Goal: Information Seeking & Learning: Learn about a topic

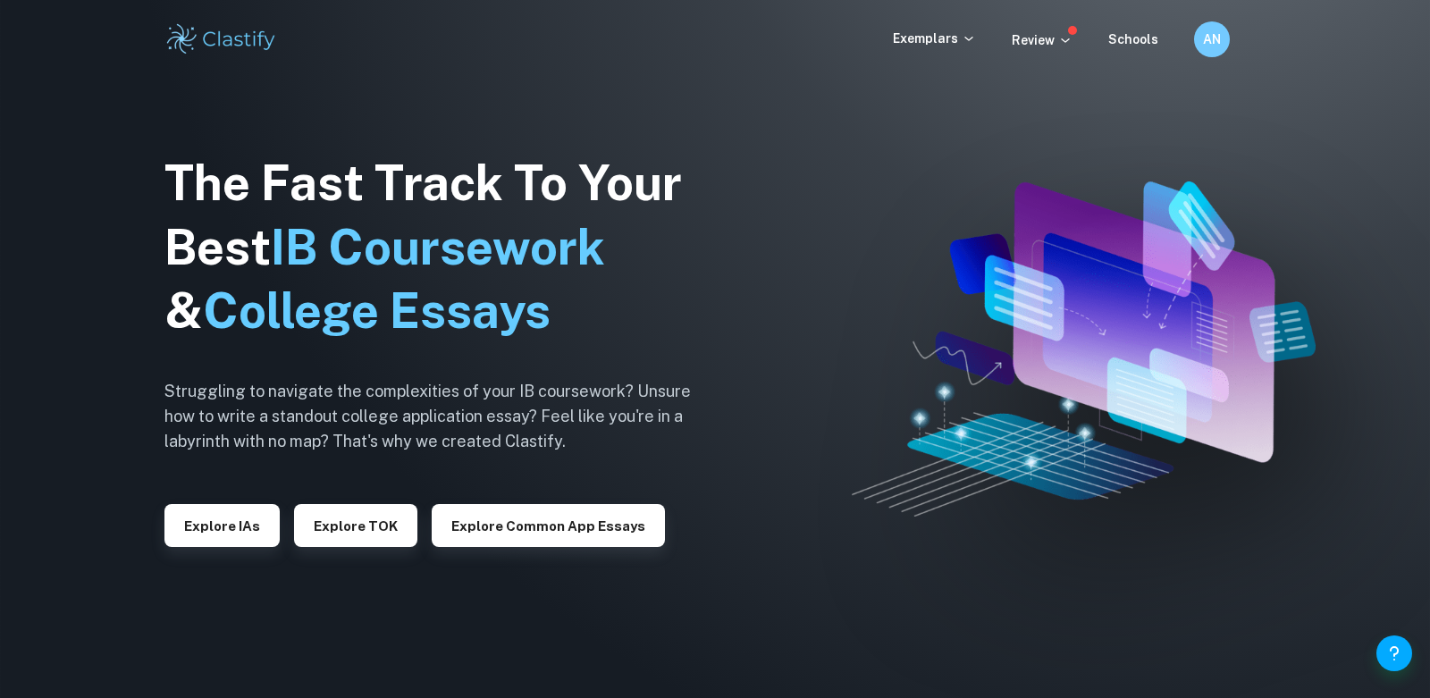
click at [244, 56] on img at bounding box center [221, 39] width 114 height 36
click at [1037, 31] on p "Review" at bounding box center [1042, 40] width 61 height 20
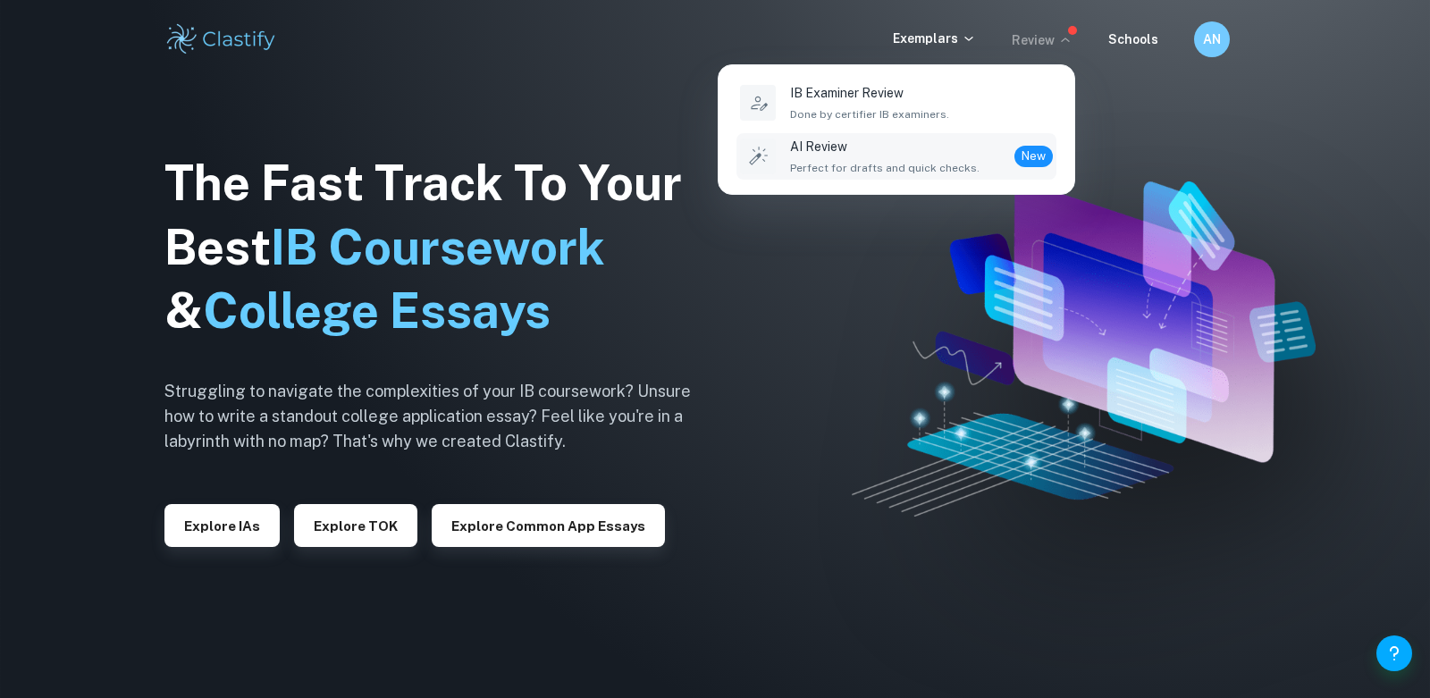
click at [814, 155] on p "AI Review" at bounding box center [885, 147] width 190 height 20
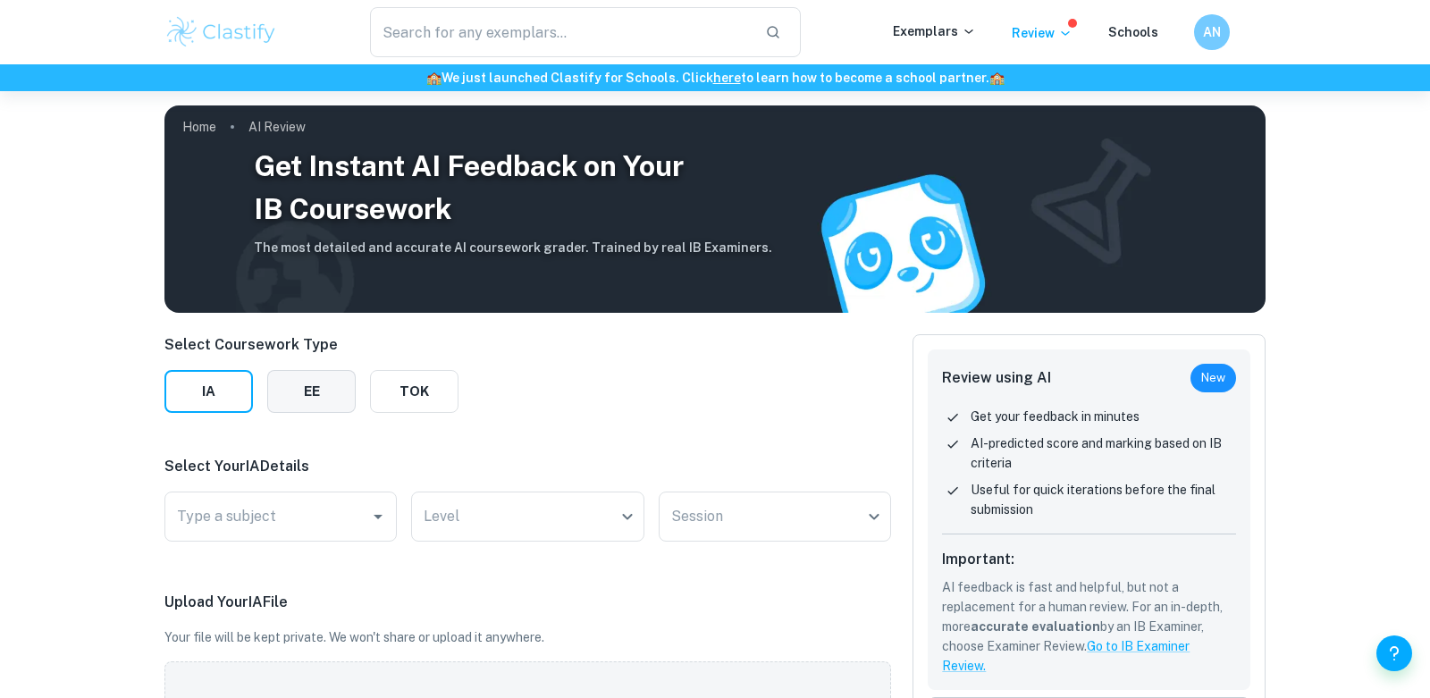
click at [342, 405] on button "EE" at bounding box center [311, 391] width 89 height 43
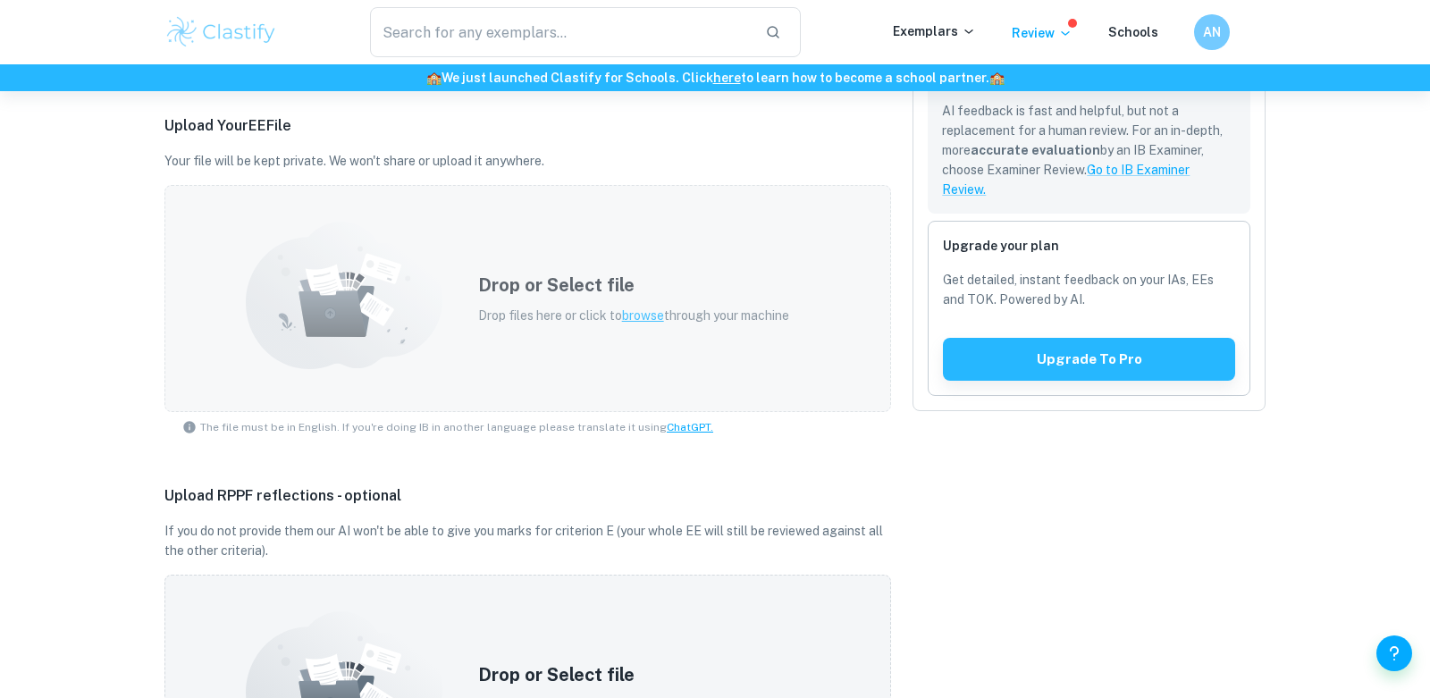
scroll to position [489, 0]
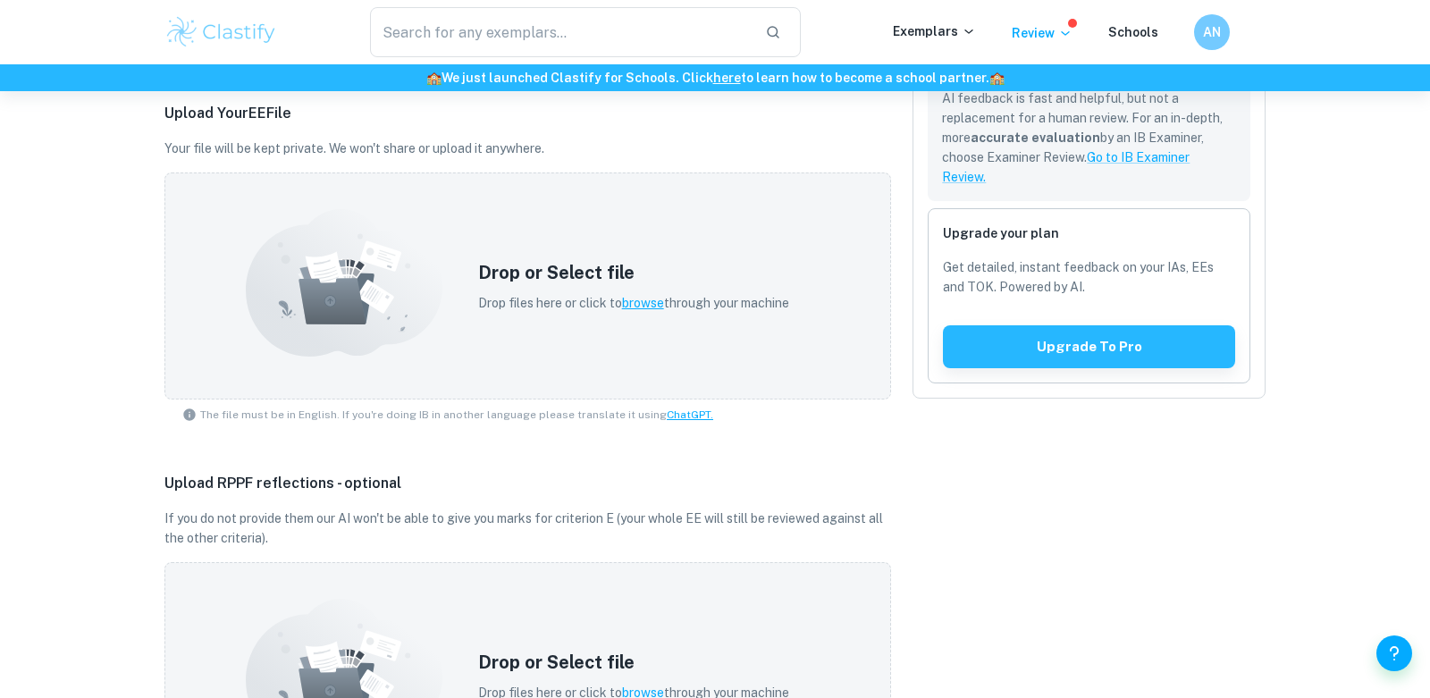
click at [1042, 307] on div "Upgrade your plan Get detailed, instant feedback on your IAs, EEs and TOK. Powe…" at bounding box center [1089, 295] width 323 height 175
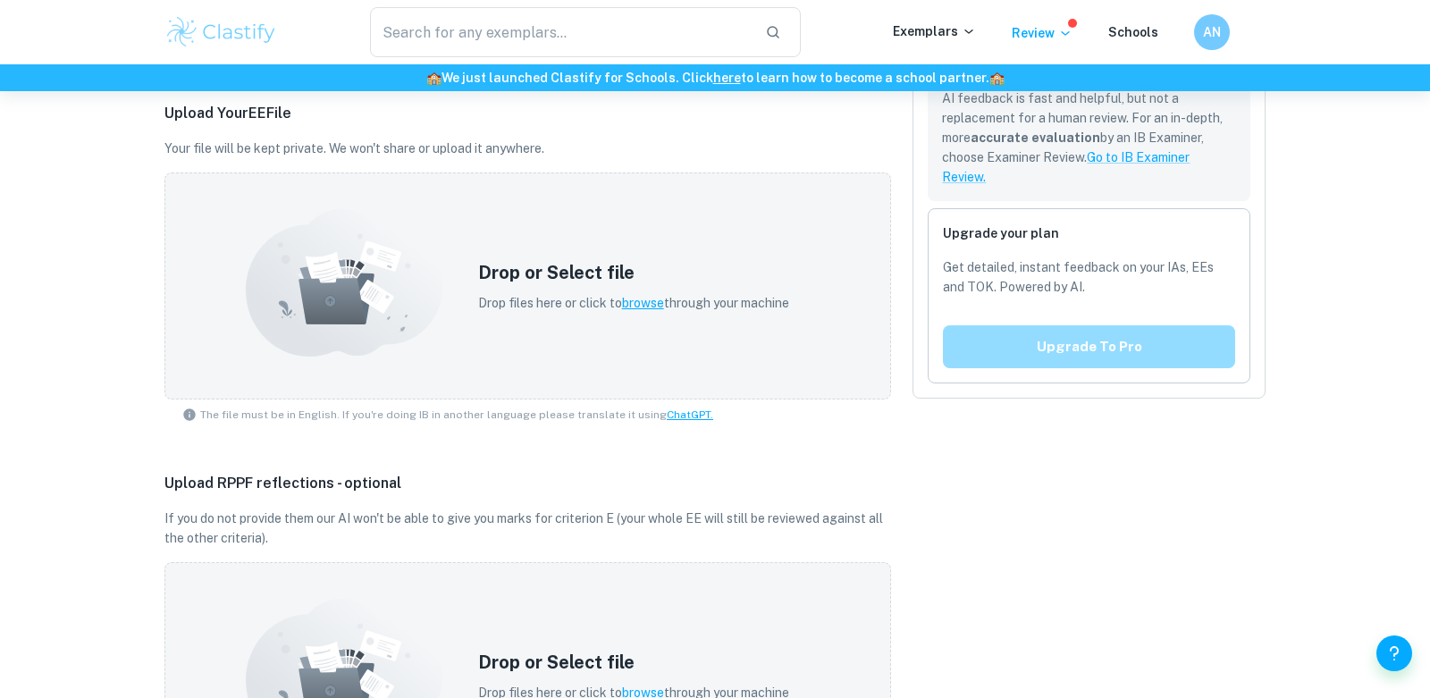
click at [1015, 360] on button "Upgrade to pro" at bounding box center [1089, 346] width 292 height 43
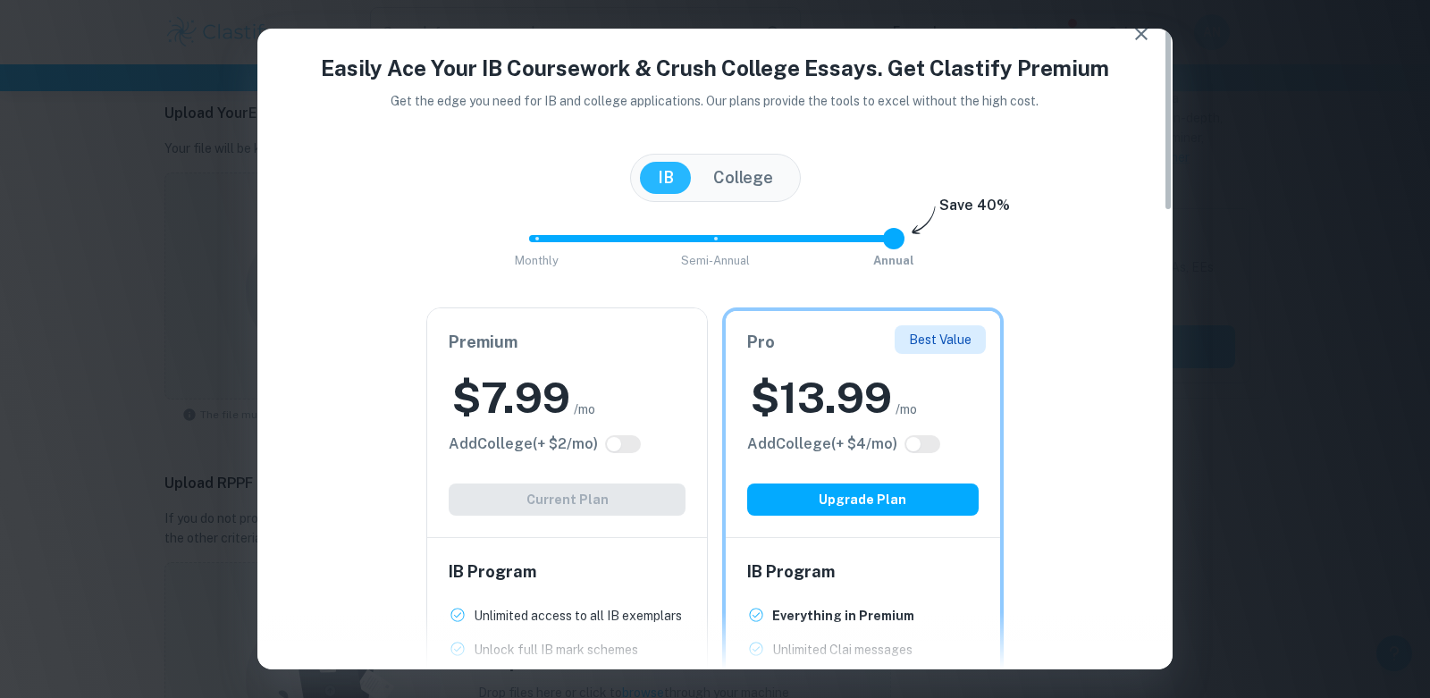
scroll to position [0, 0]
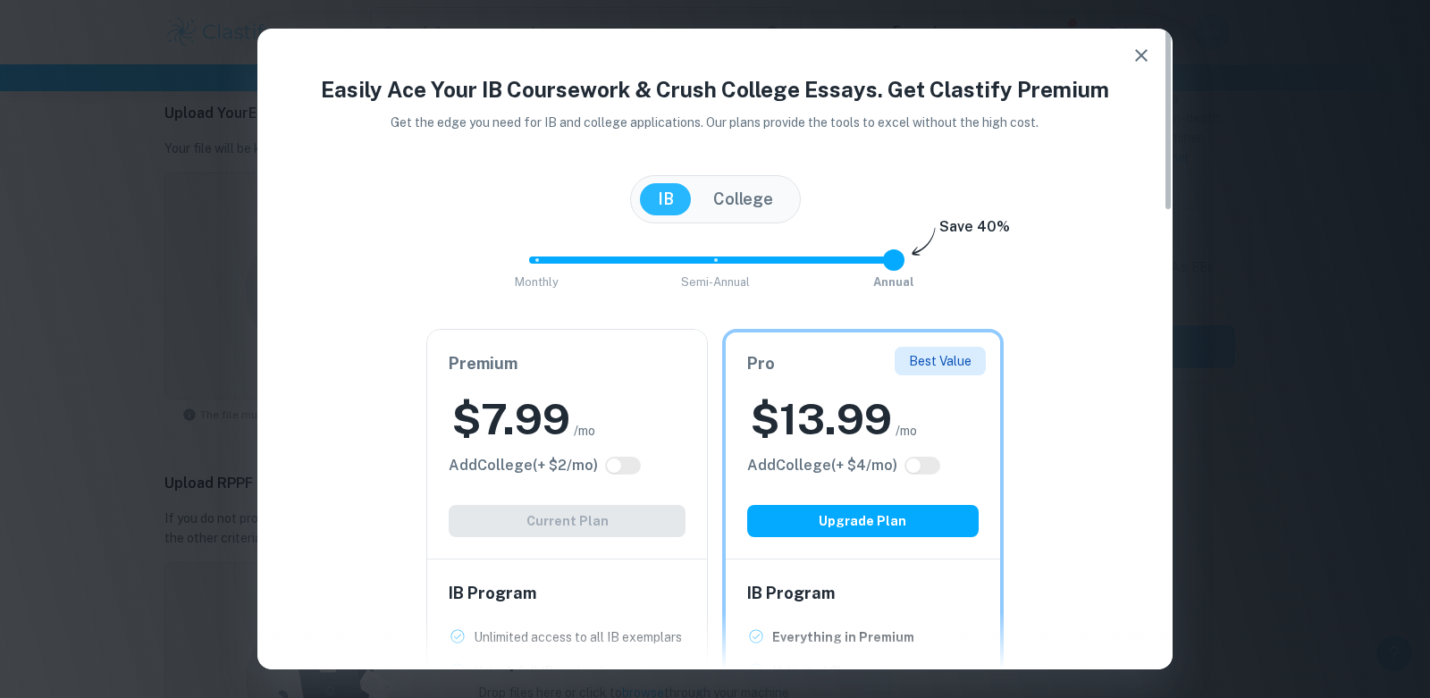
click at [742, 179] on div "[GEOGRAPHIC_DATA]" at bounding box center [715, 199] width 171 height 48
click at [733, 220] on div "[GEOGRAPHIC_DATA]" at bounding box center [715, 199] width 171 height 48
click at [739, 205] on button "College" at bounding box center [744, 199] width 96 height 32
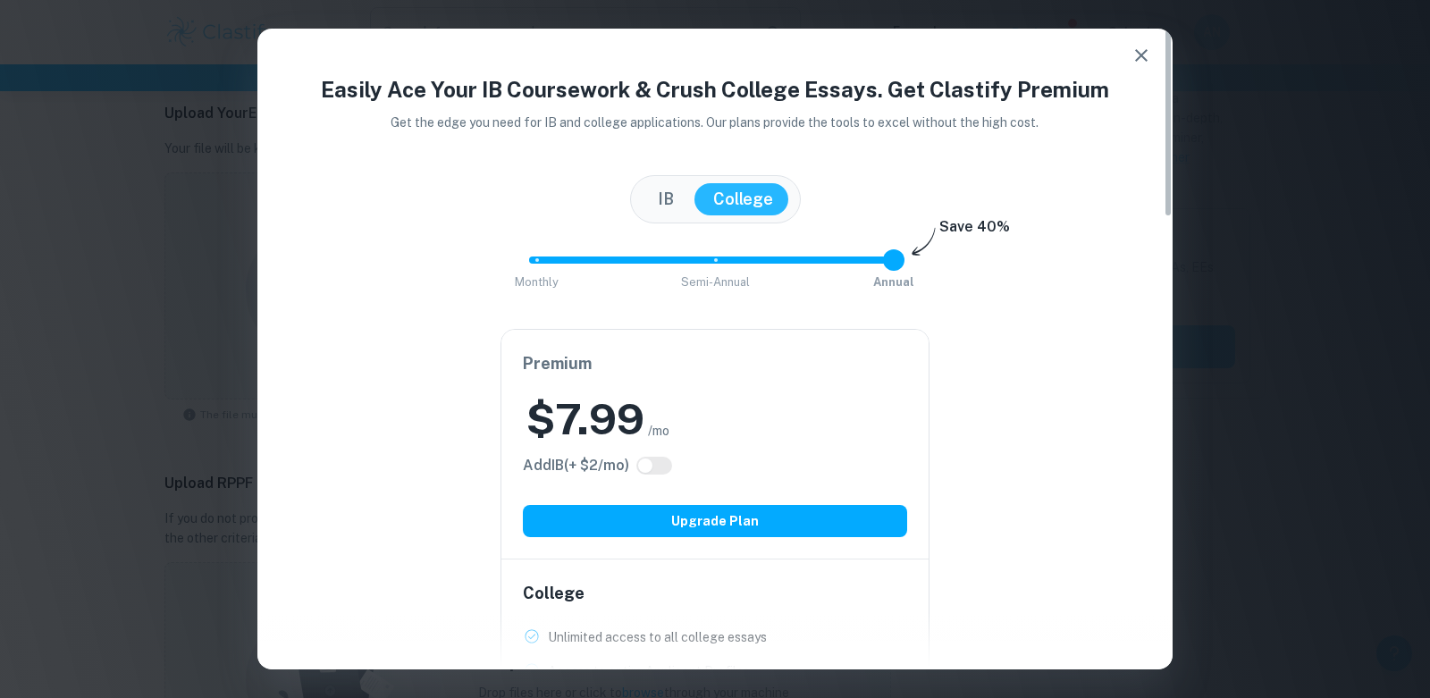
click at [668, 189] on button "IB" at bounding box center [666, 199] width 52 height 32
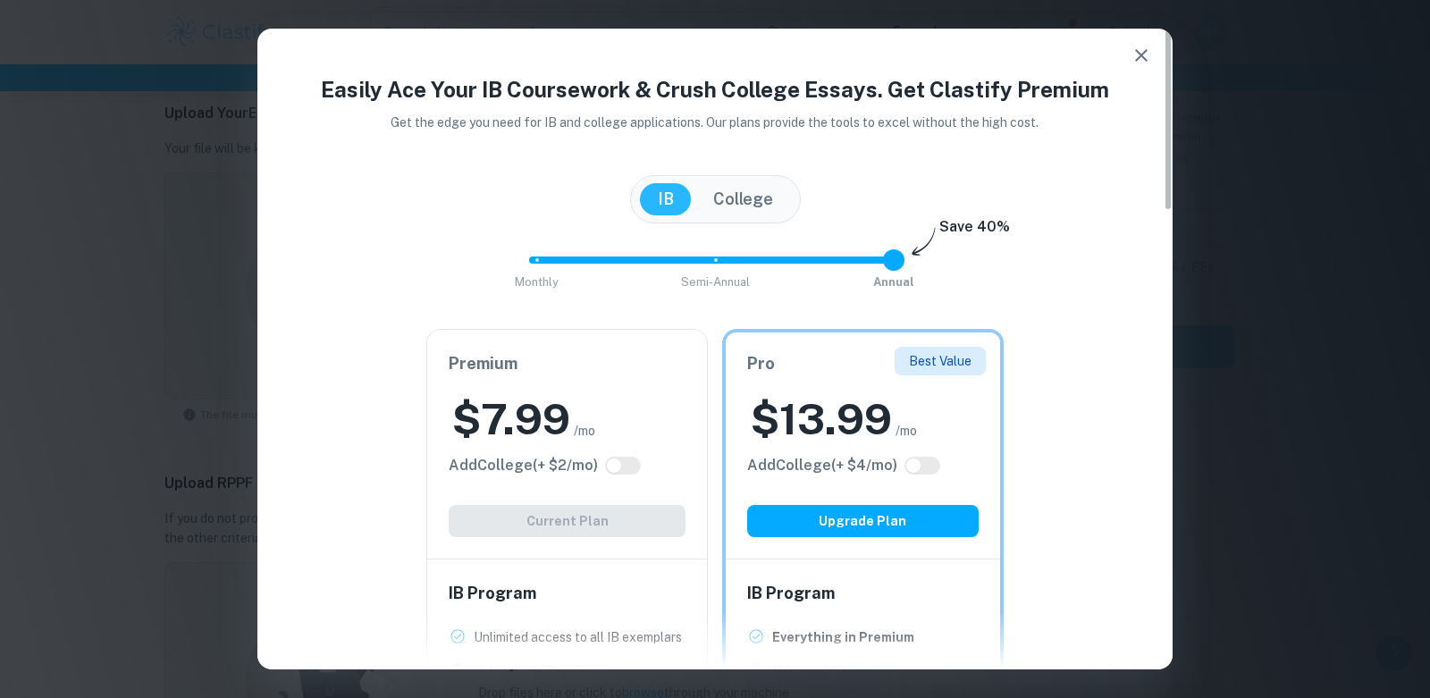
click at [730, 206] on button "College" at bounding box center [744, 199] width 96 height 32
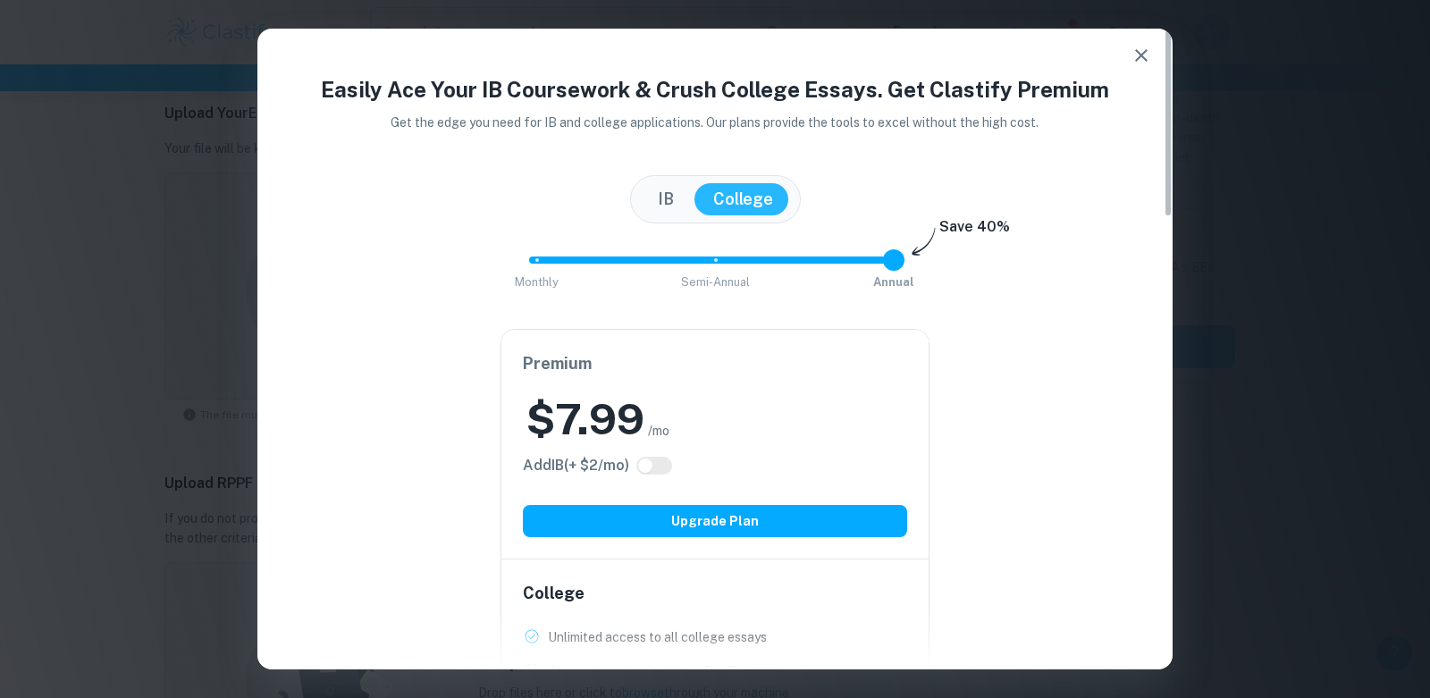
click at [660, 209] on button "IB" at bounding box center [666, 199] width 52 height 32
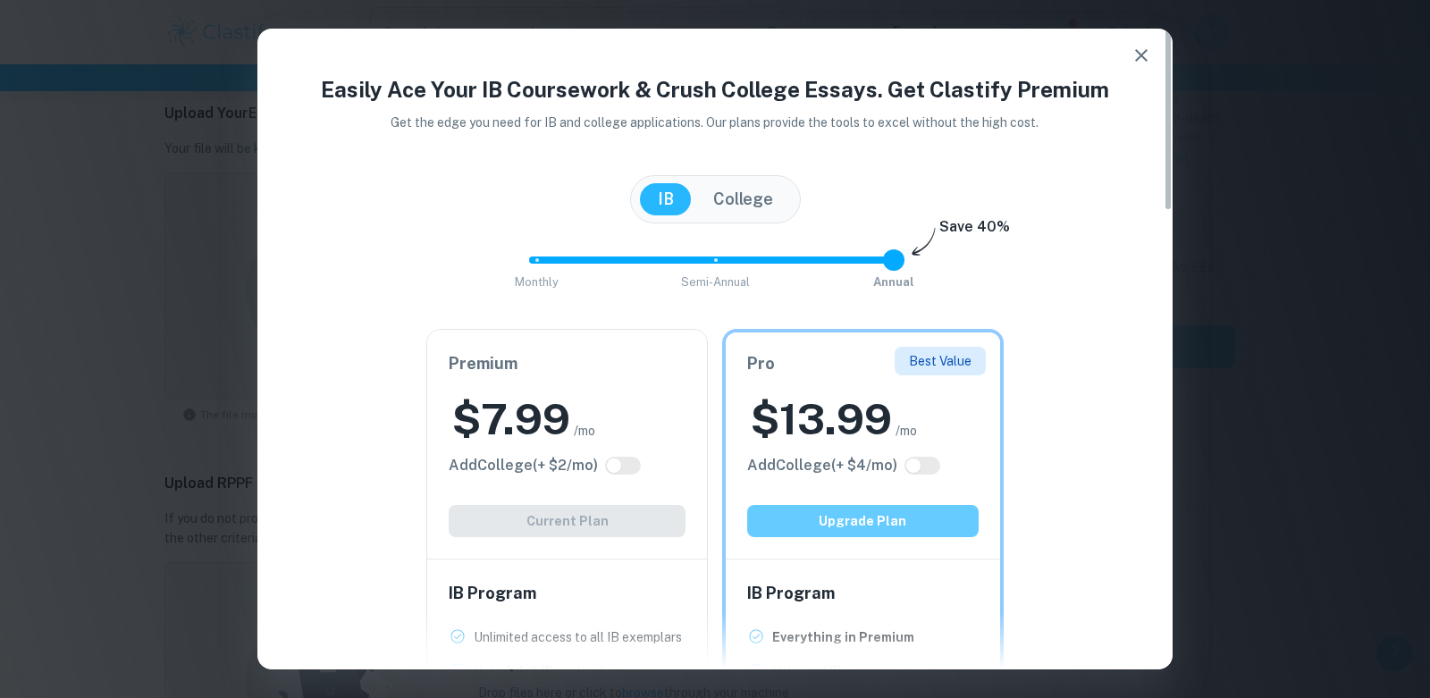
click at [869, 512] on button "Upgrade Plan" at bounding box center [863, 521] width 232 height 32
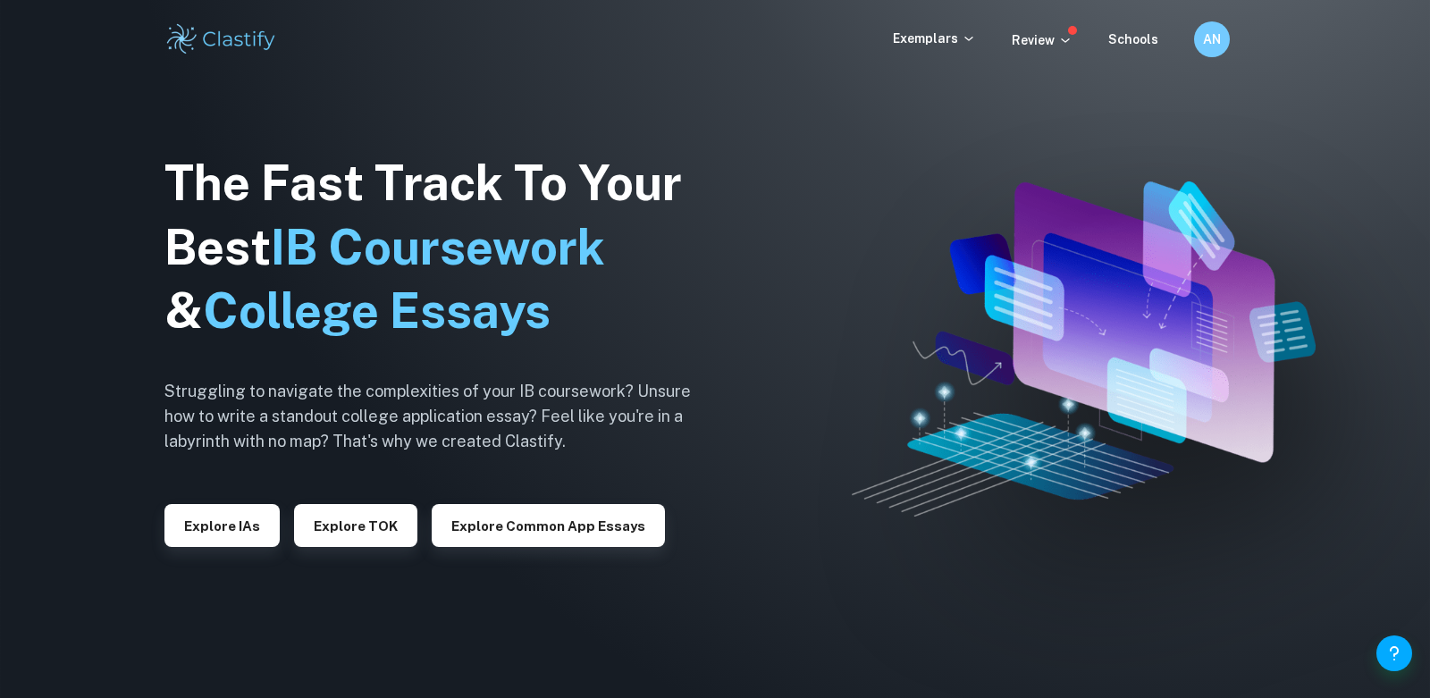
click at [258, 30] on img at bounding box center [221, 39] width 114 height 36
drag, startPoint x: 199, startPoint y: 557, endPoint x: 217, endPoint y: 72, distance: 484.9
click at [199, 467] on div "The Fast Track To Your Best IB Coursework & College Essays Struggling to naviga…" at bounding box center [441, 349] width 554 height 611
click at [168, 66] on div "Exemplars Review Schools AN" at bounding box center [715, 39] width 1430 height 79
click at [230, 37] on img at bounding box center [221, 39] width 114 height 36
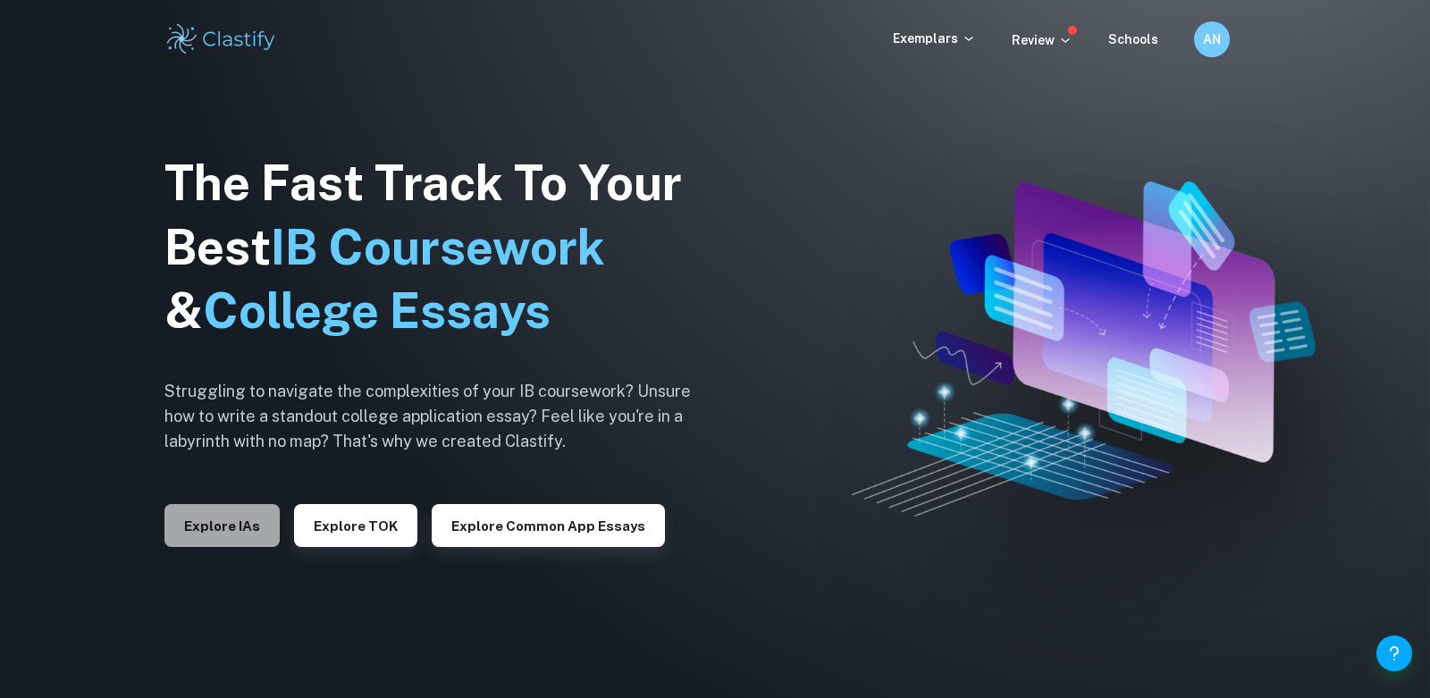
click at [265, 523] on button "Explore IAs" at bounding box center [221, 525] width 115 height 43
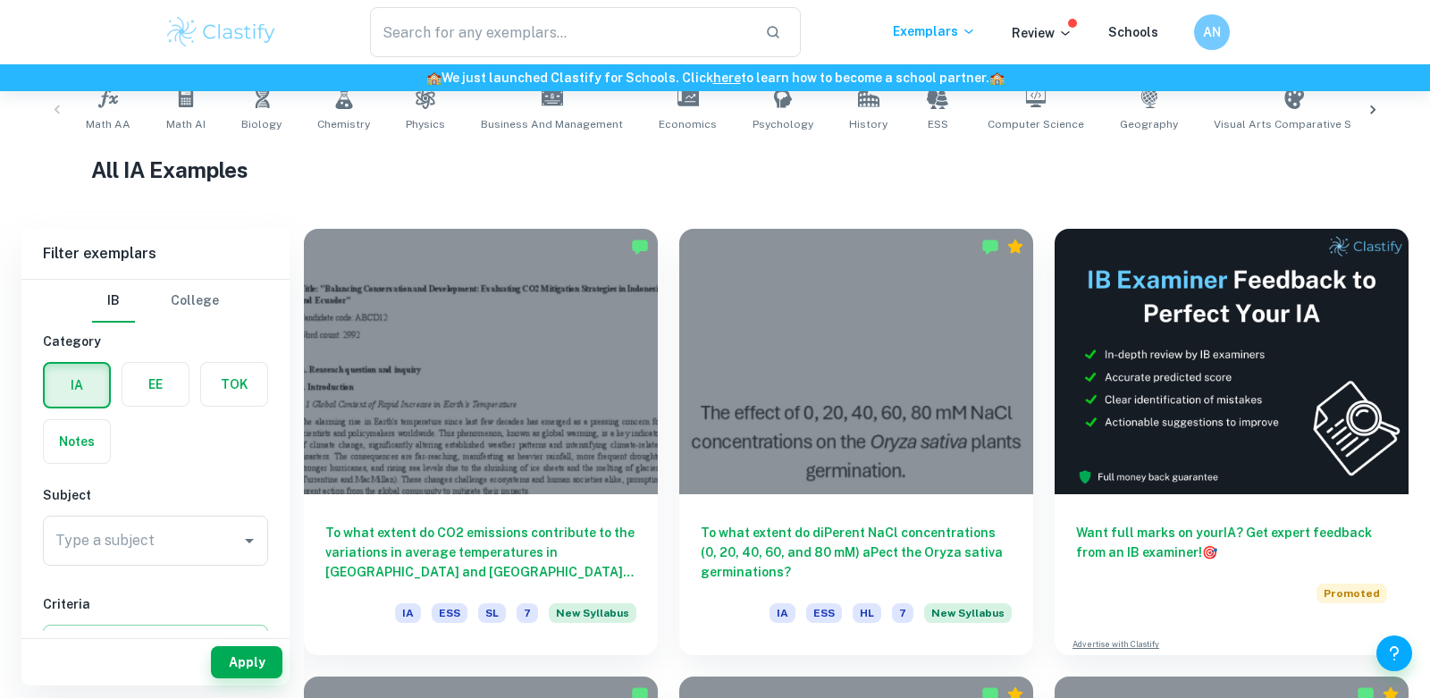
scroll to position [369, 0]
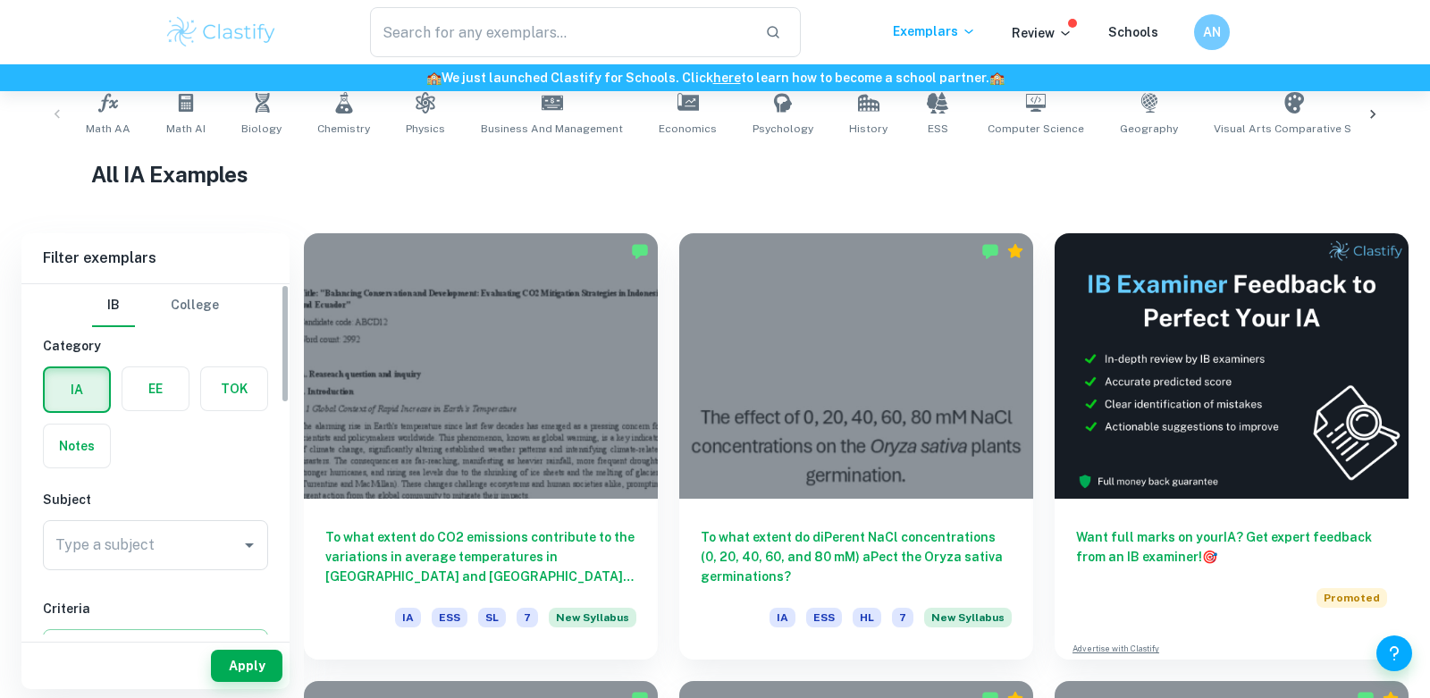
click at [152, 420] on div "IA EE TOK Notes" at bounding box center [150, 412] width 236 height 113
click at [154, 402] on label "button" at bounding box center [155, 388] width 66 height 43
click at [0, 0] on input "radio" at bounding box center [0, 0] width 0 height 0
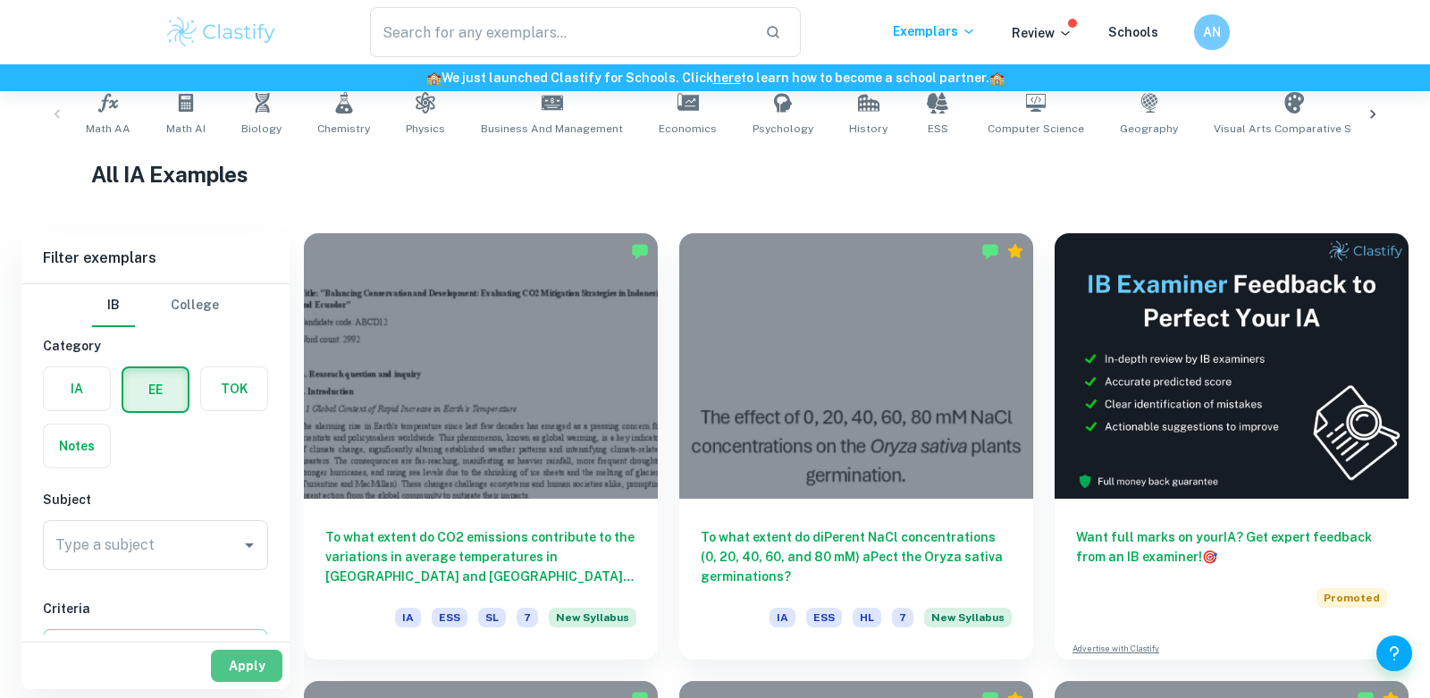
click at [264, 660] on button "Apply" at bounding box center [247, 666] width 72 height 32
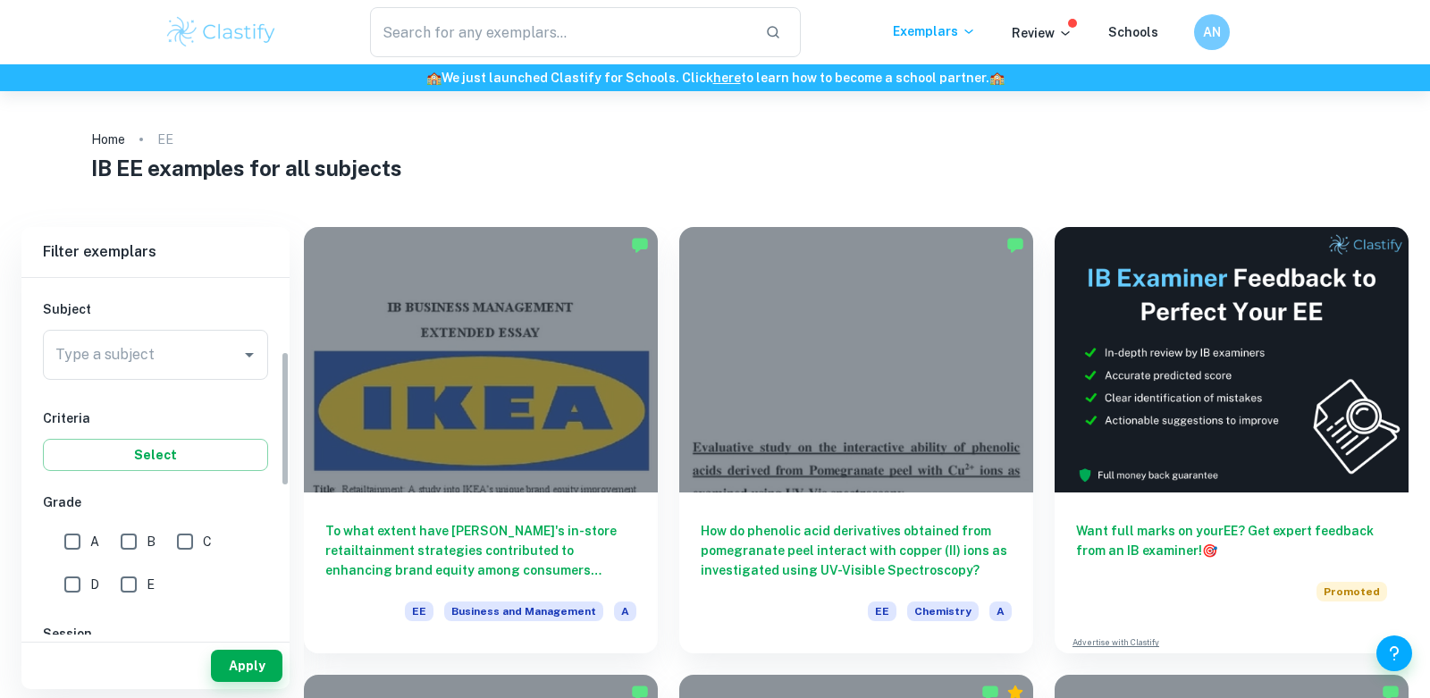
scroll to position [191, 0]
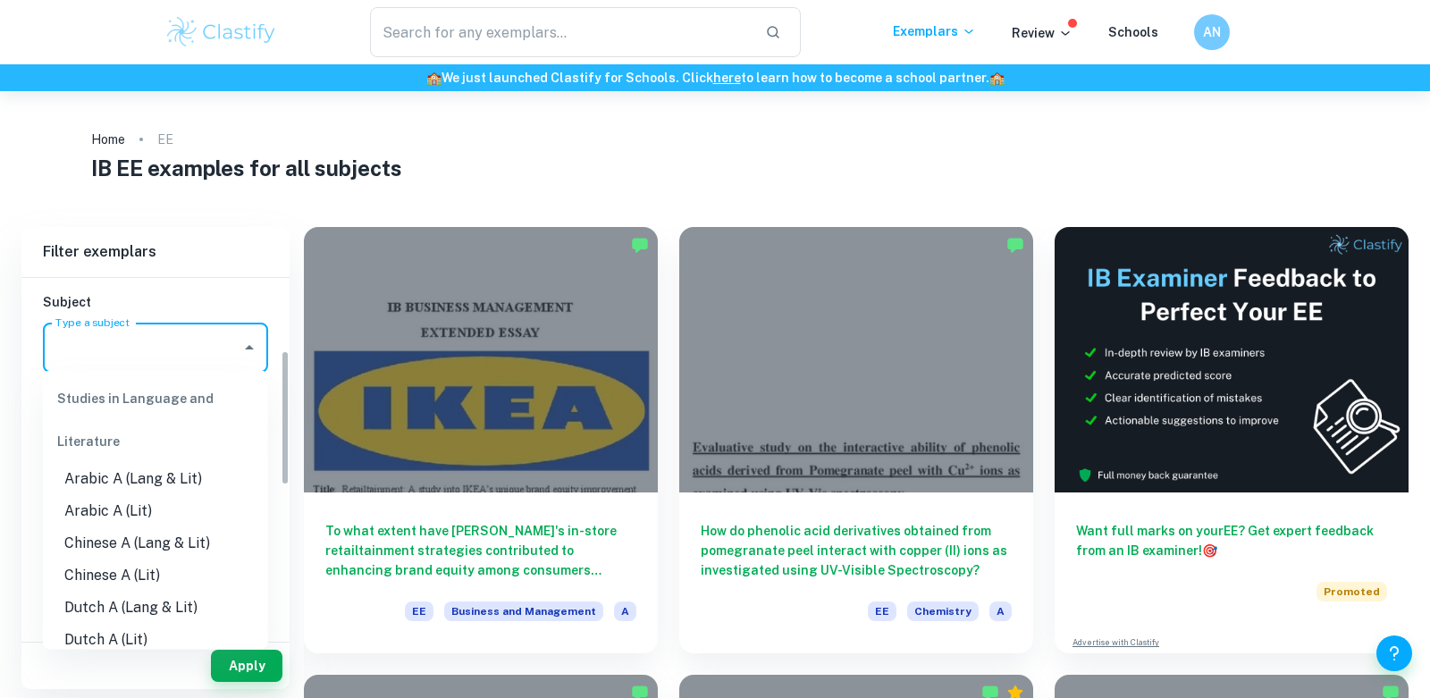
click at [171, 339] on input "Type a subject" at bounding box center [142, 348] width 182 height 34
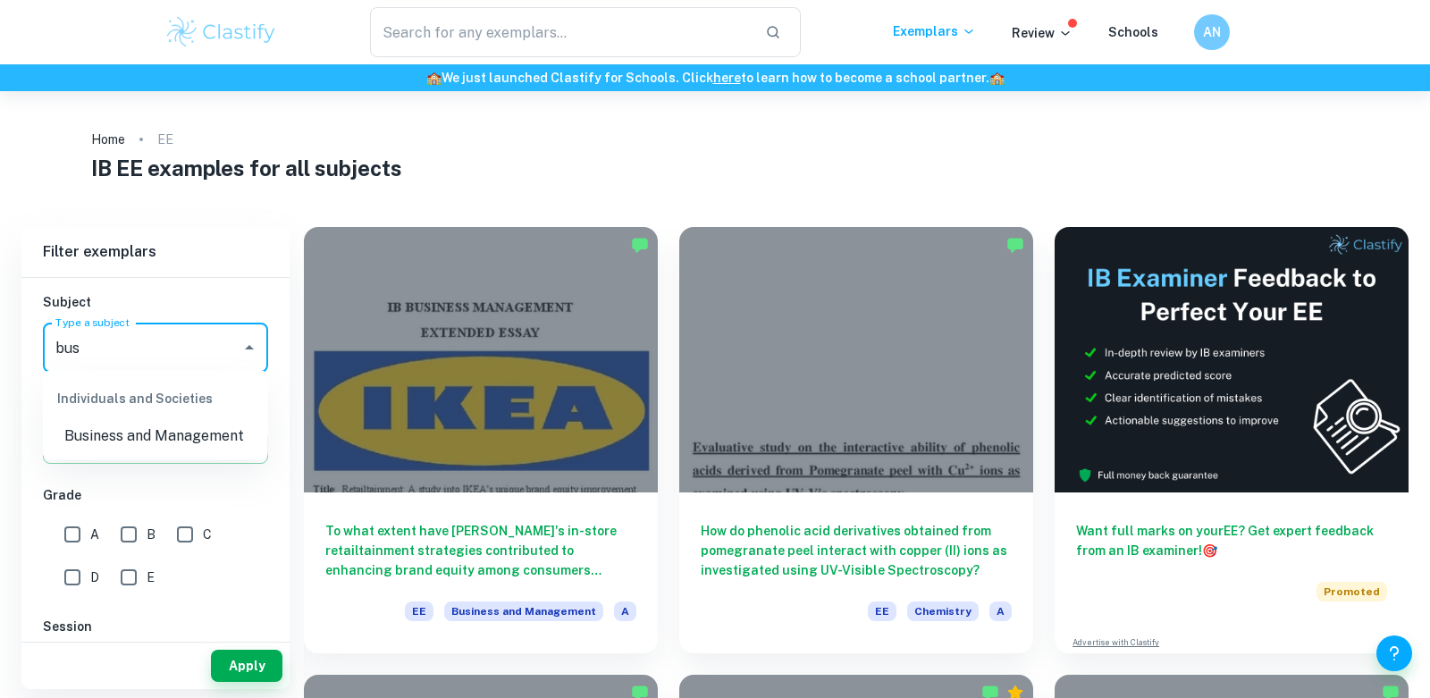
click at [136, 429] on li "Business and Management" at bounding box center [155, 436] width 225 height 32
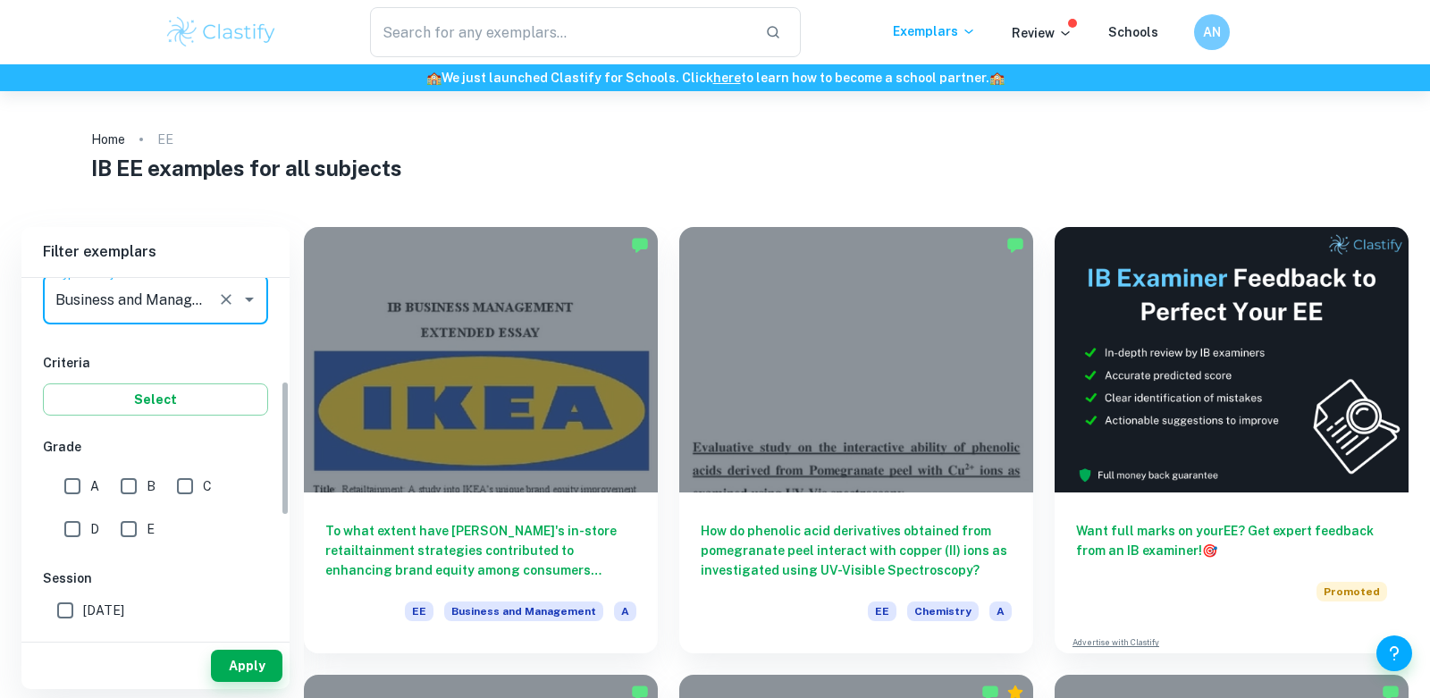
scroll to position [322, 0]
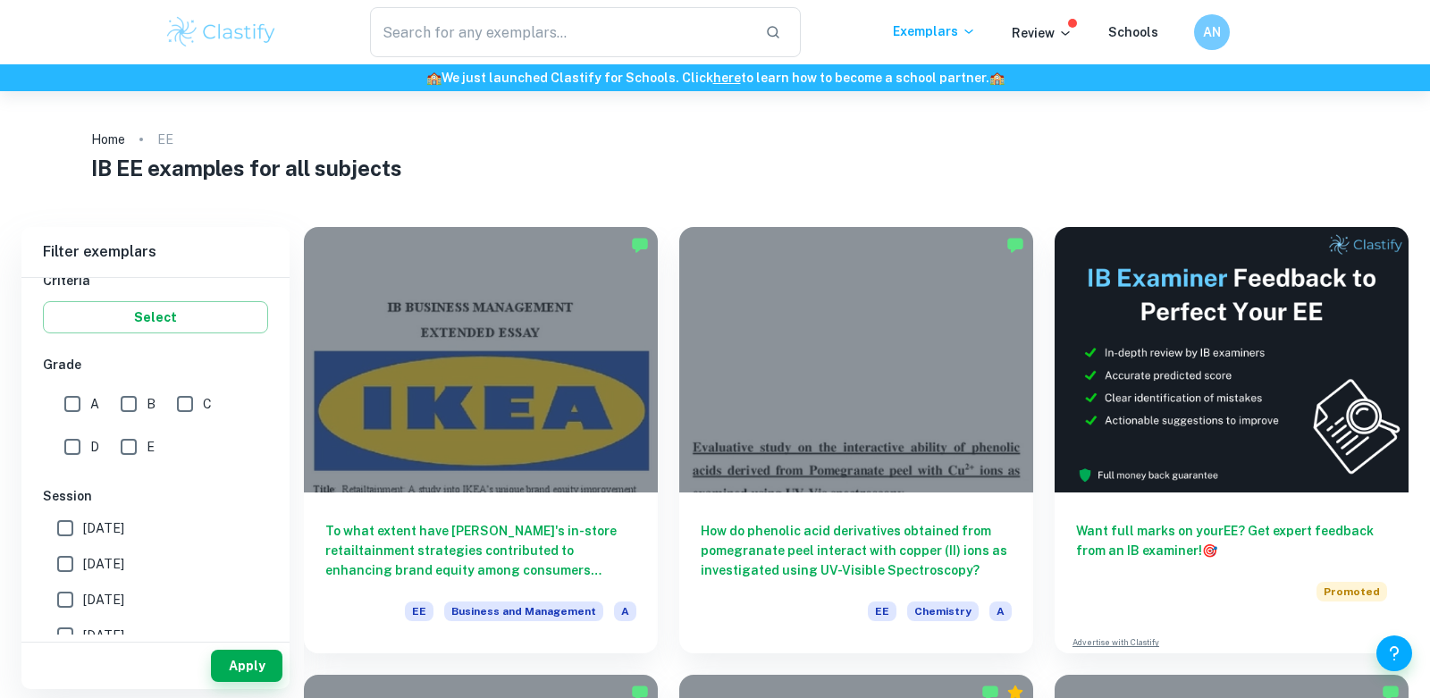
type input "Business and Management"
click at [87, 409] on input "A" at bounding box center [73, 404] width 36 height 36
checkbox input "true"
click at [240, 675] on button "Apply" at bounding box center [247, 666] width 72 height 32
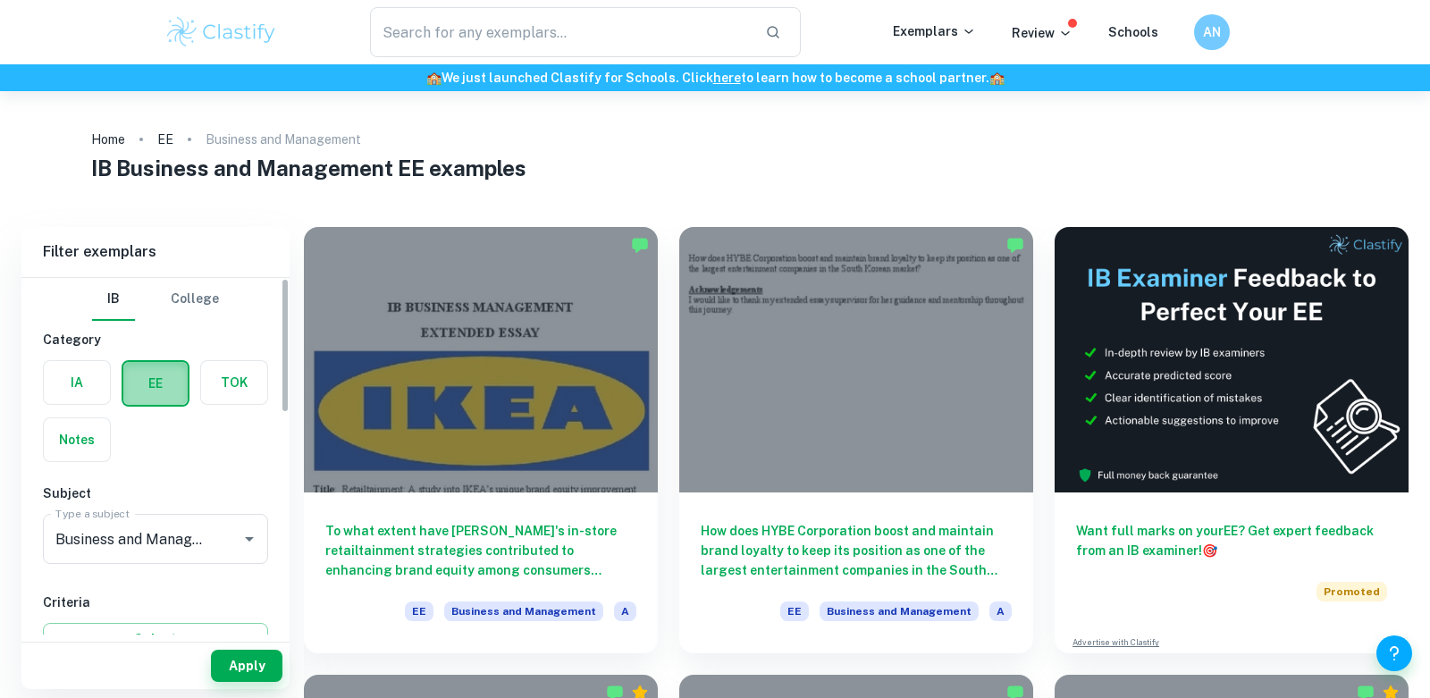
click at [150, 386] on label "button" at bounding box center [155, 383] width 64 height 43
click at [0, 0] on input "radio" at bounding box center [0, 0] width 0 height 0
drag, startPoint x: 150, startPoint y: 386, endPoint x: 156, endPoint y: 487, distance: 101.2
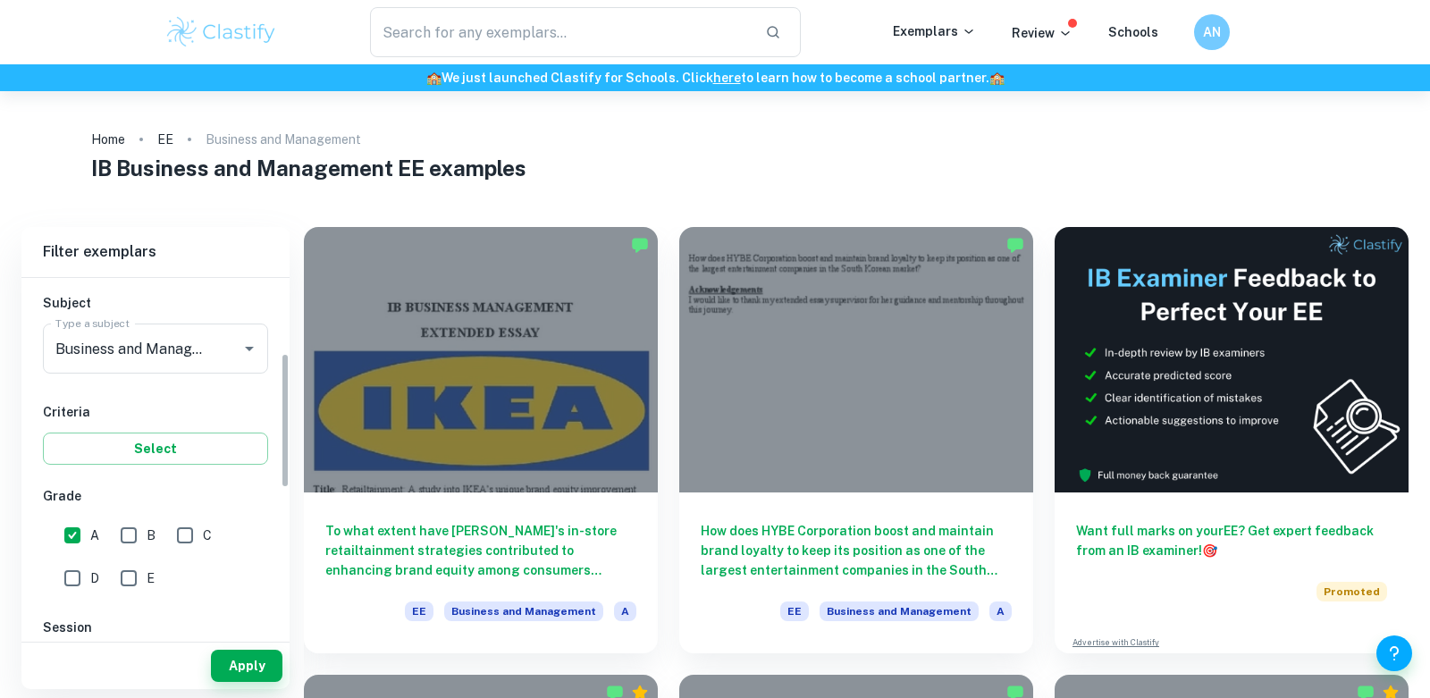
scroll to position [198, 0]
click at [137, 512] on input "B" at bounding box center [129, 528] width 36 height 36
checkbox input "true"
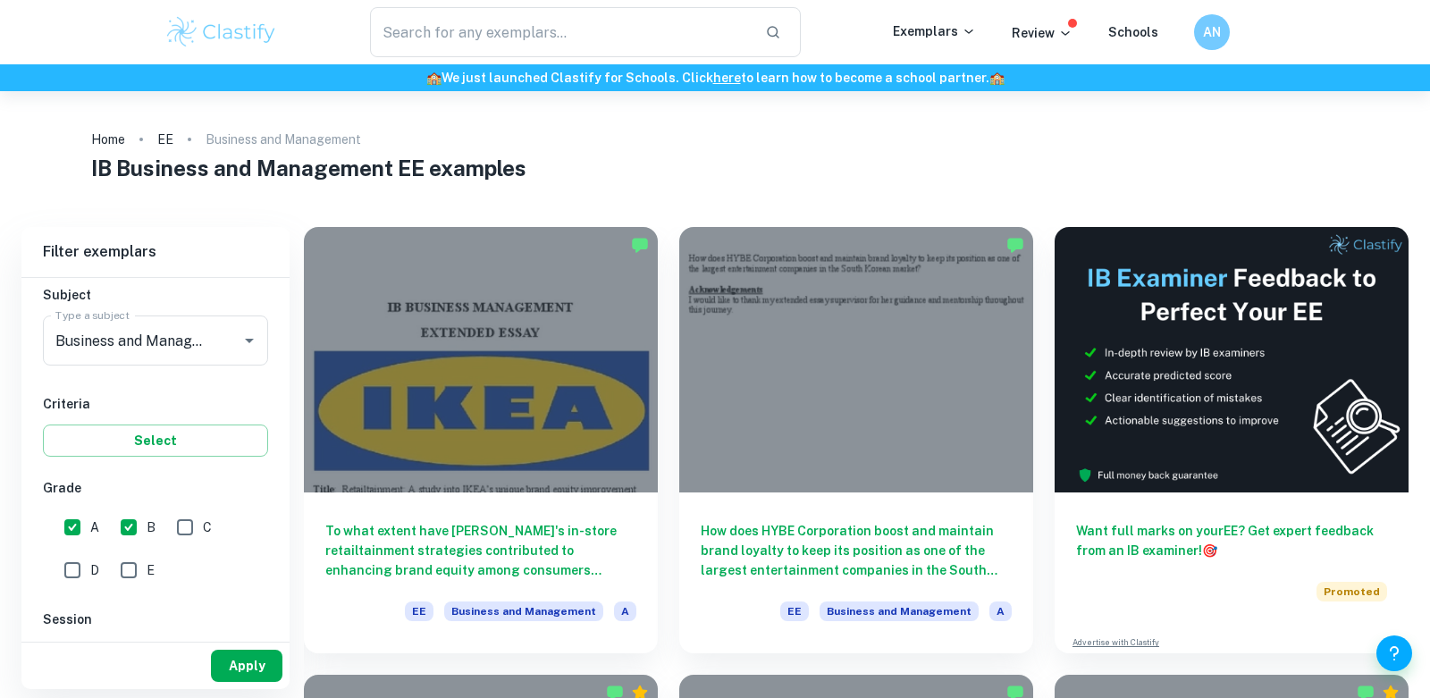
click at [224, 659] on button "Apply" at bounding box center [247, 666] width 72 height 32
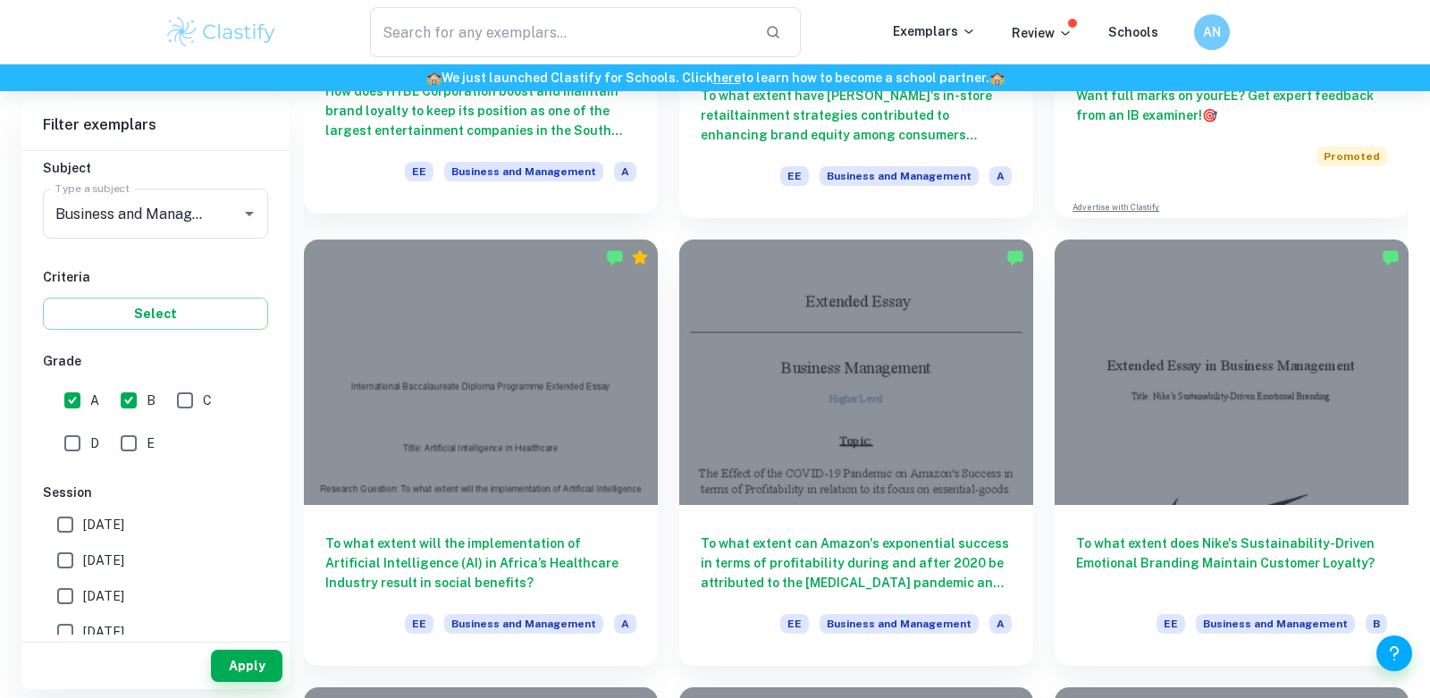
scroll to position [0, 0]
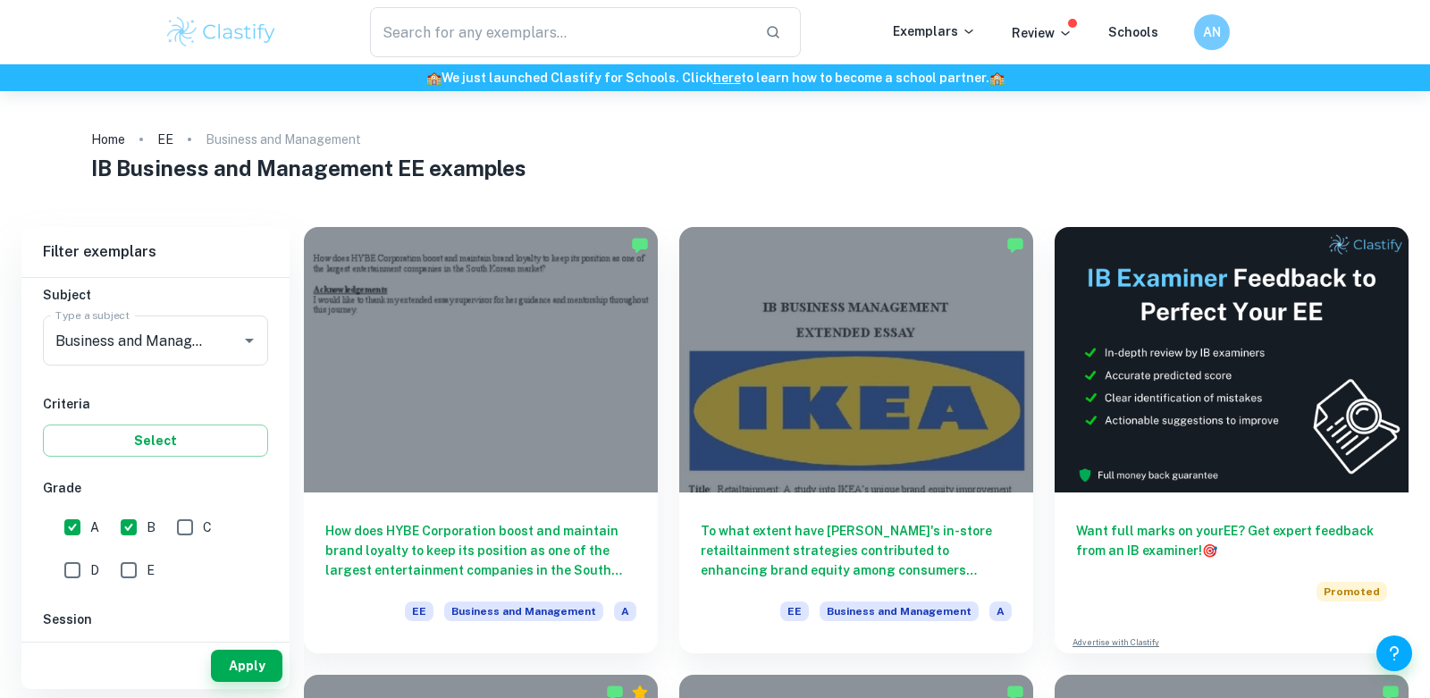
click at [483, 76] on h6 "🏫 We just launched Clastify for Schools. Click here to learn how to become a sc…" at bounding box center [715, 78] width 1423 height 20
click at [490, 63] on div "​ Exemplars Review Schools AN" at bounding box center [715, 32] width 1430 height 64
click at [498, 43] on input "text" at bounding box center [560, 32] width 381 height 50
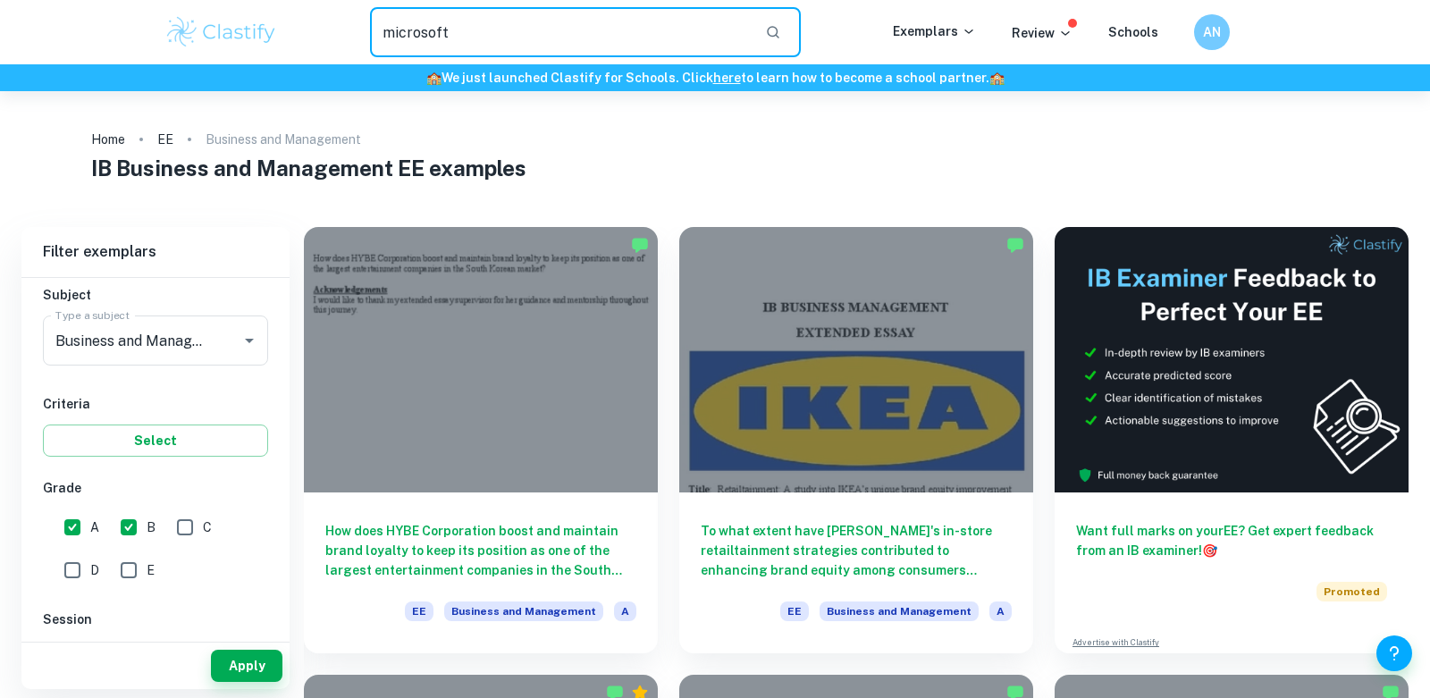
type input "microsoft"
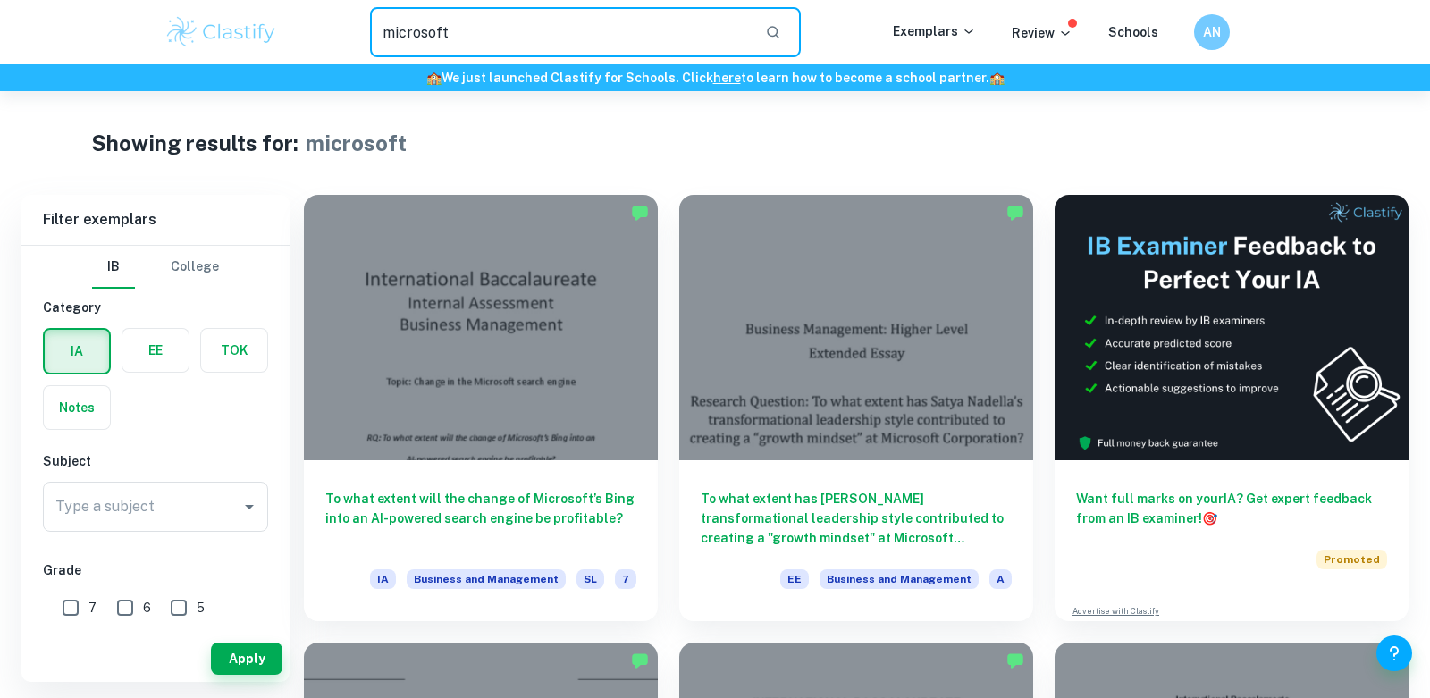
drag, startPoint x: 510, startPoint y: 24, endPoint x: 312, endPoint y: 21, distance: 198.5
click at [318, 25] on div "microsoft ​" at bounding box center [585, 32] width 615 height 50
type input "acquisition"
click at [162, 348] on label "button" at bounding box center [155, 350] width 66 height 43
click at [0, 0] on input "radio" at bounding box center [0, 0] width 0 height 0
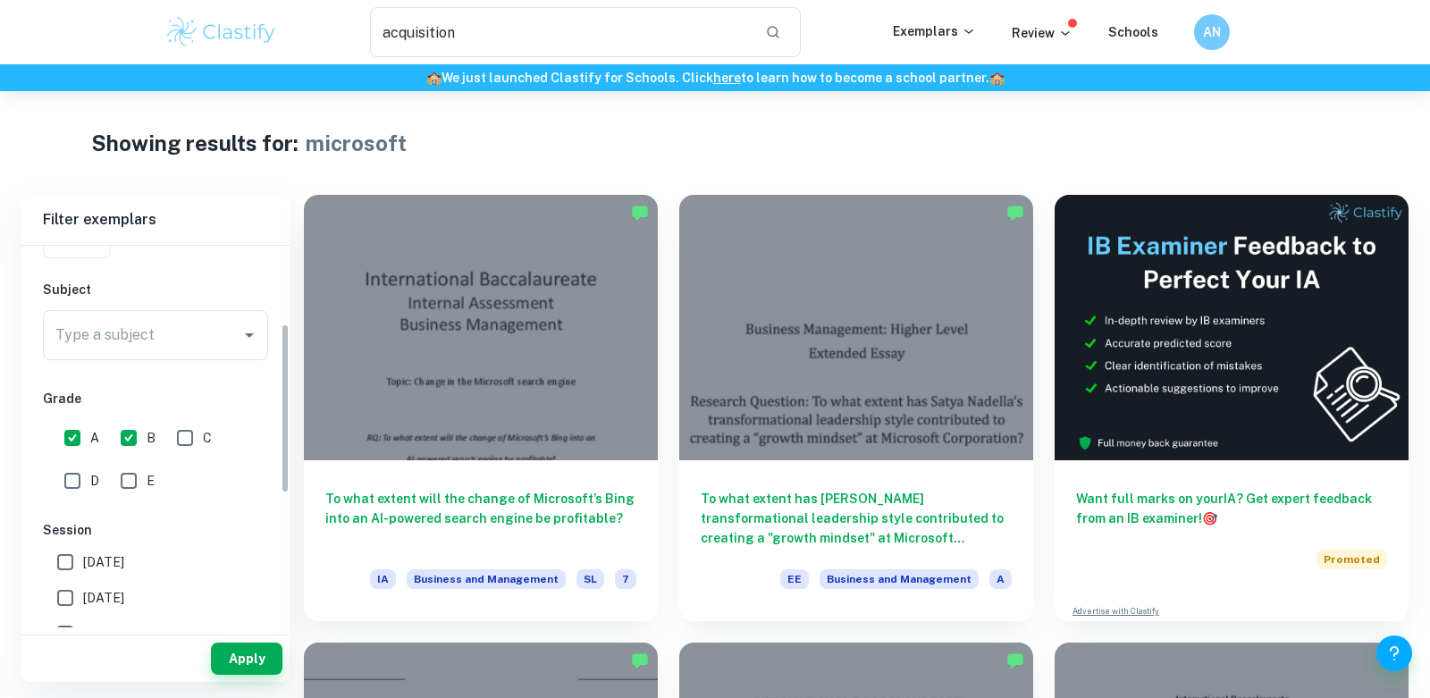
scroll to position [207, 0]
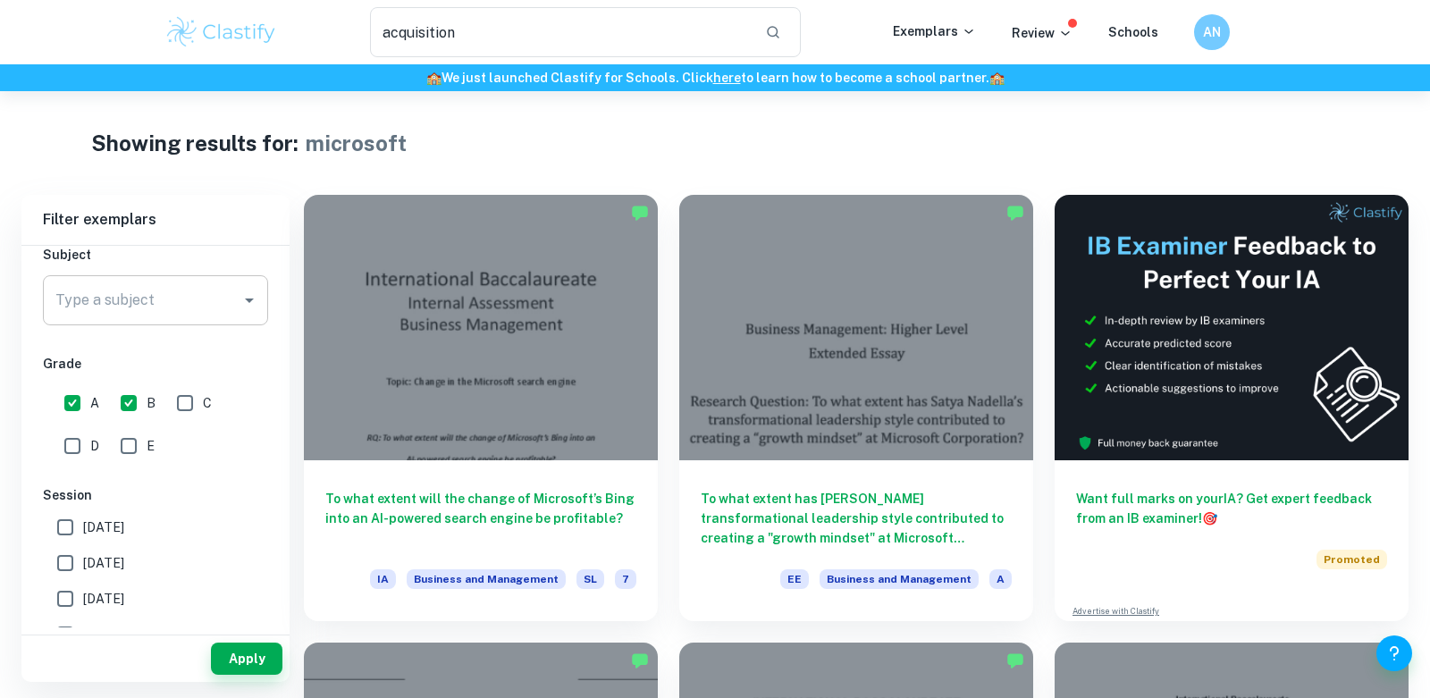
click at [177, 316] on div "Type a subject" at bounding box center [155, 300] width 225 height 50
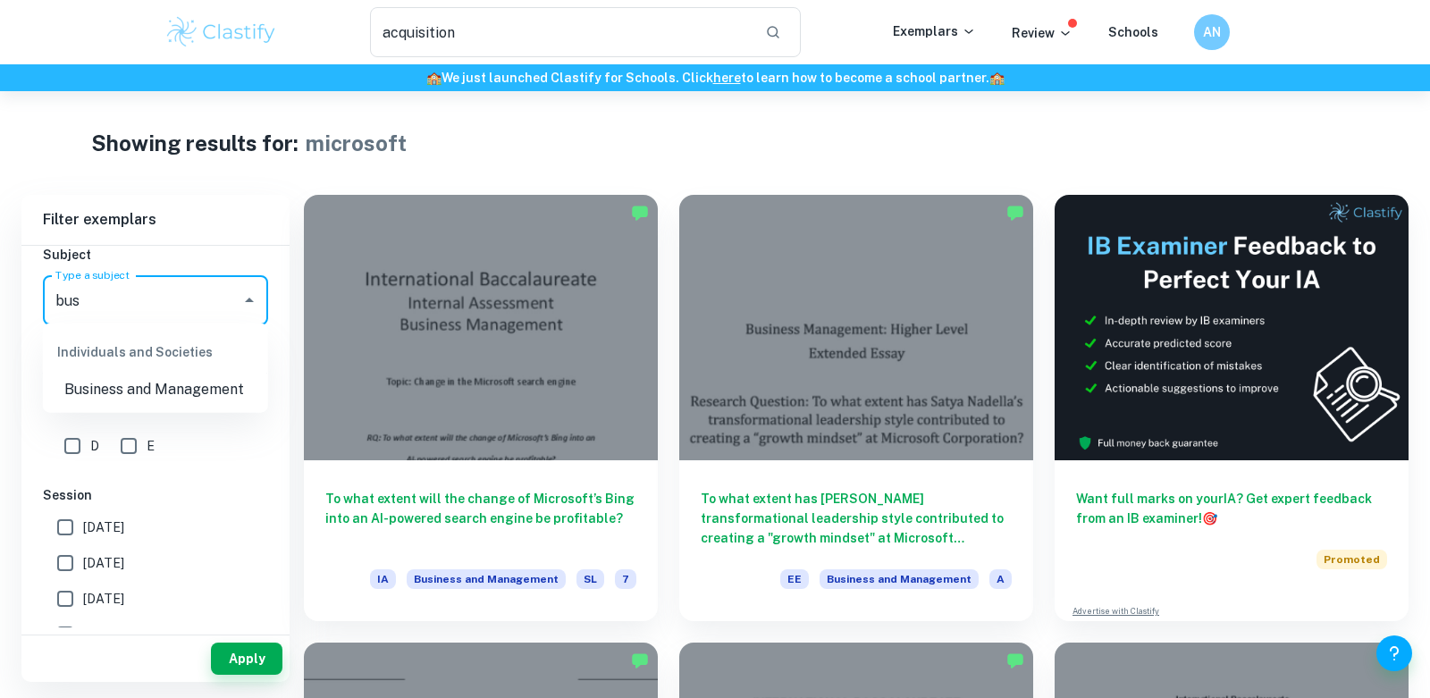
click at [142, 378] on li "Business and Management" at bounding box center [155, 390] width 225 height 32
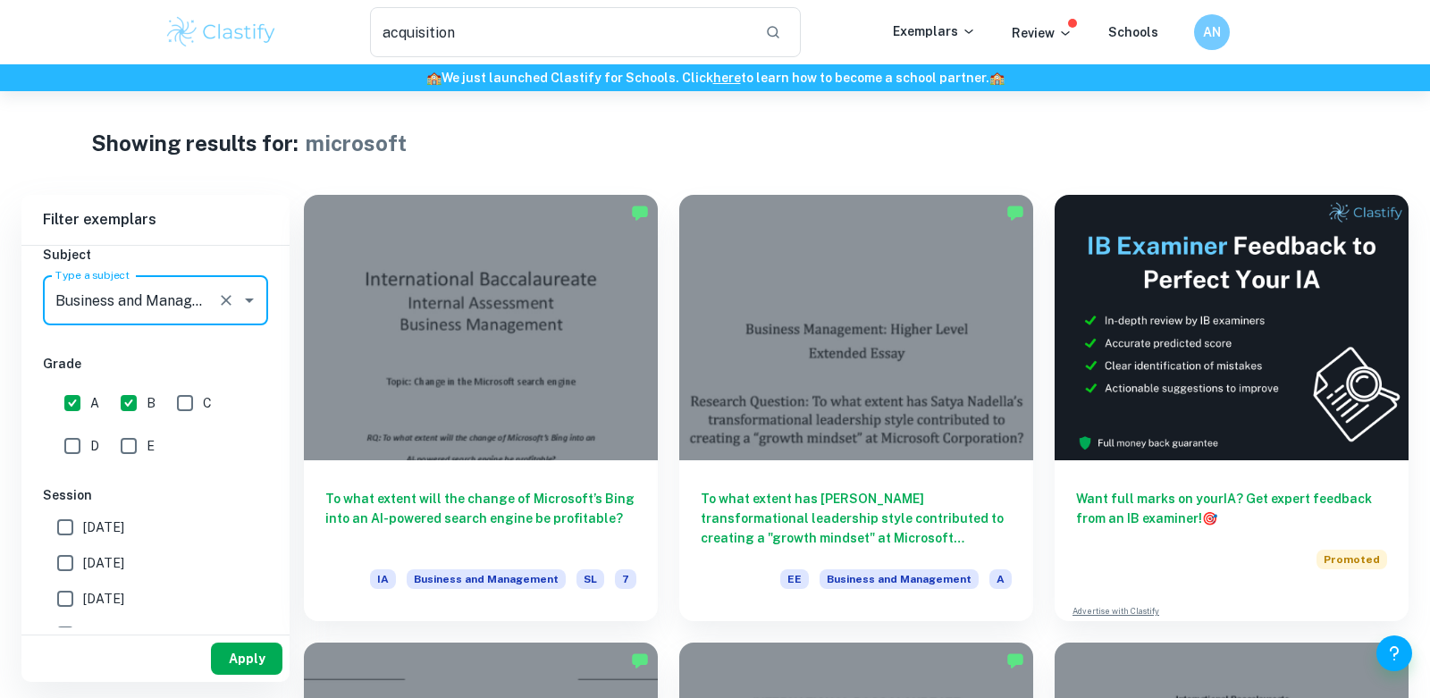
type input "Business and Management"
click at [233, 652] on button "Apply" at bounding box center [247, 659] width 72 height 32
type input "microsoft"
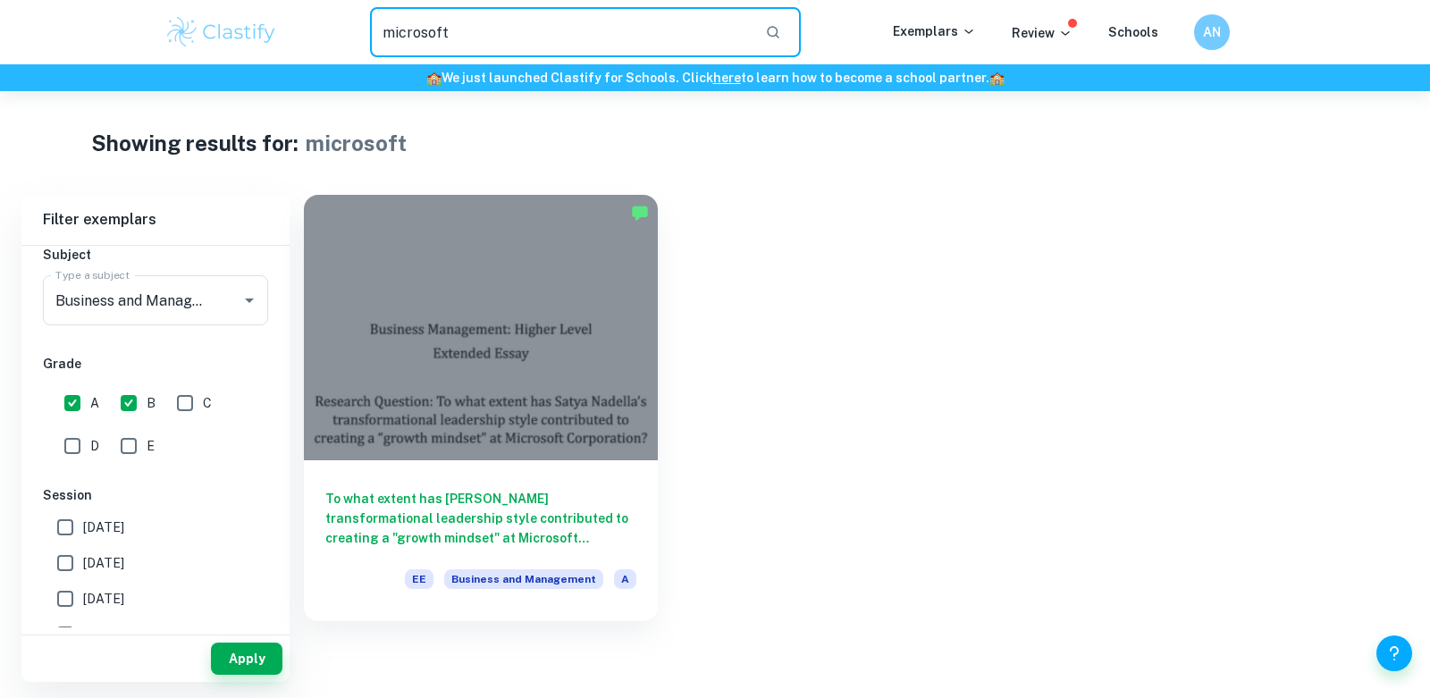
drag, startPoint x: 528, startPoint y: 23, endPoint x: 291, endPoint y: 26, distance: 236.9
click at [291, 26] on div "microsoft ​" at bounding box center [585, 32] width 615 height 50
click at [481, 6] on div "microsoft ​ Exemplars Review Schools AN" at bounding box center [715, 32] width 1430 height 64
drag, startPoint x: 478, startPoint y: 39, endPoint x: 321, endPoint y: 38, distance: 157.3
click at [321, 38] on div "microsoft ​" at bounding box center [585, 32] width 615 height 50
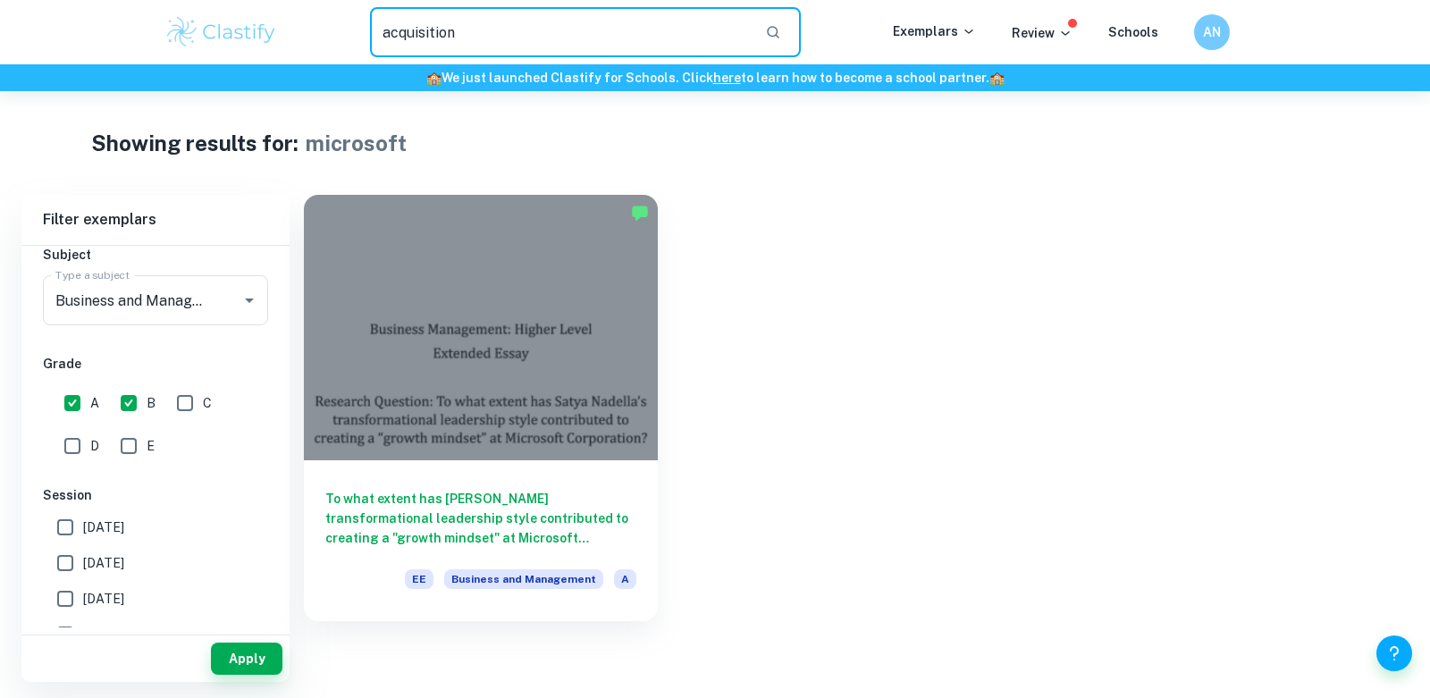
type input "acquisition"
